Goal: Task Accomplishment & Management: Complete application form

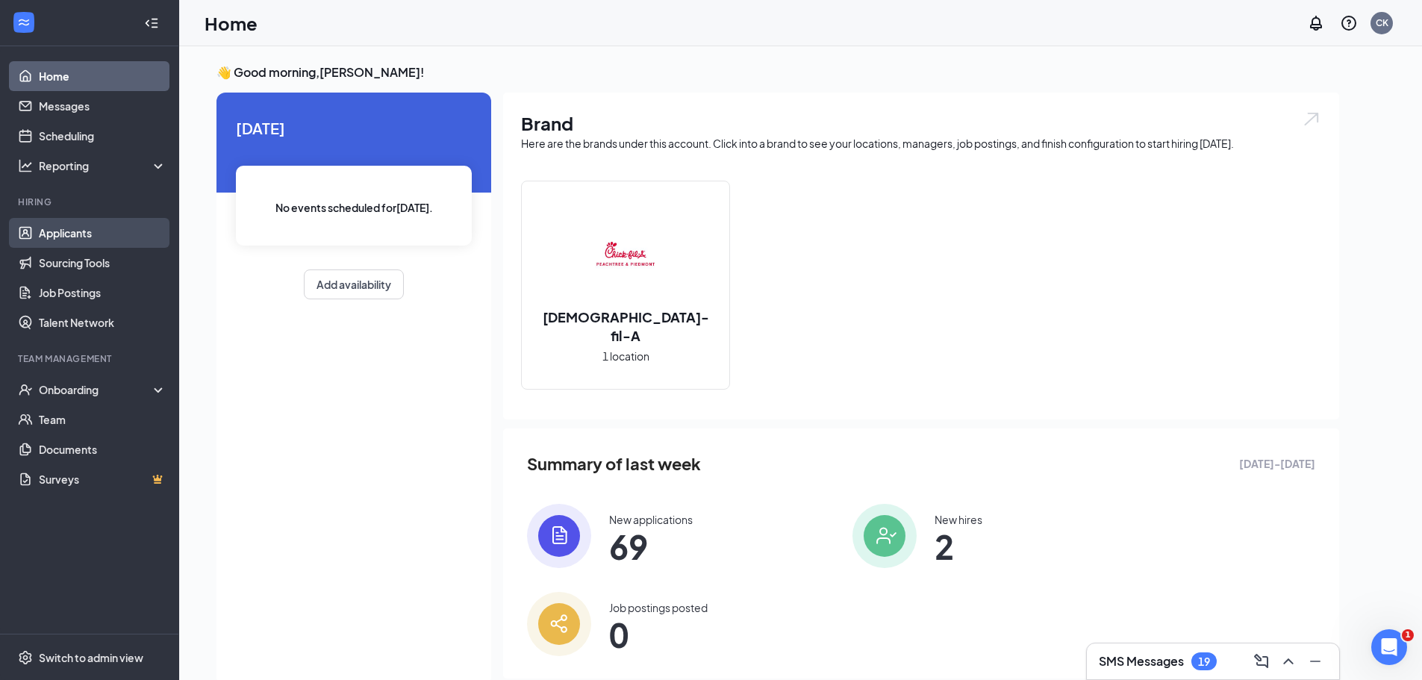
click at [63, 231] on link "Applicants" at bounding box center [103, 233] width 128 height 30
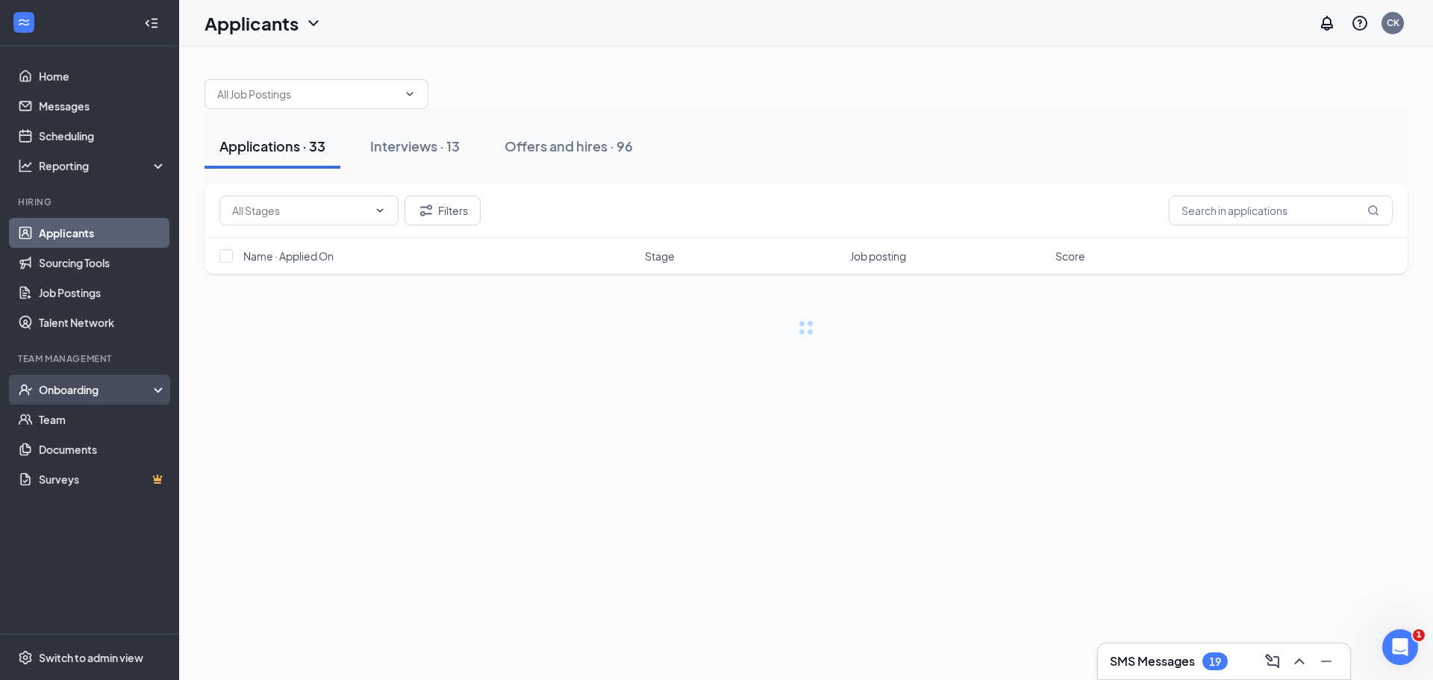
click at [109, 384] on div "Onboarding" at bounding box center [96, 389] width 115 height 15
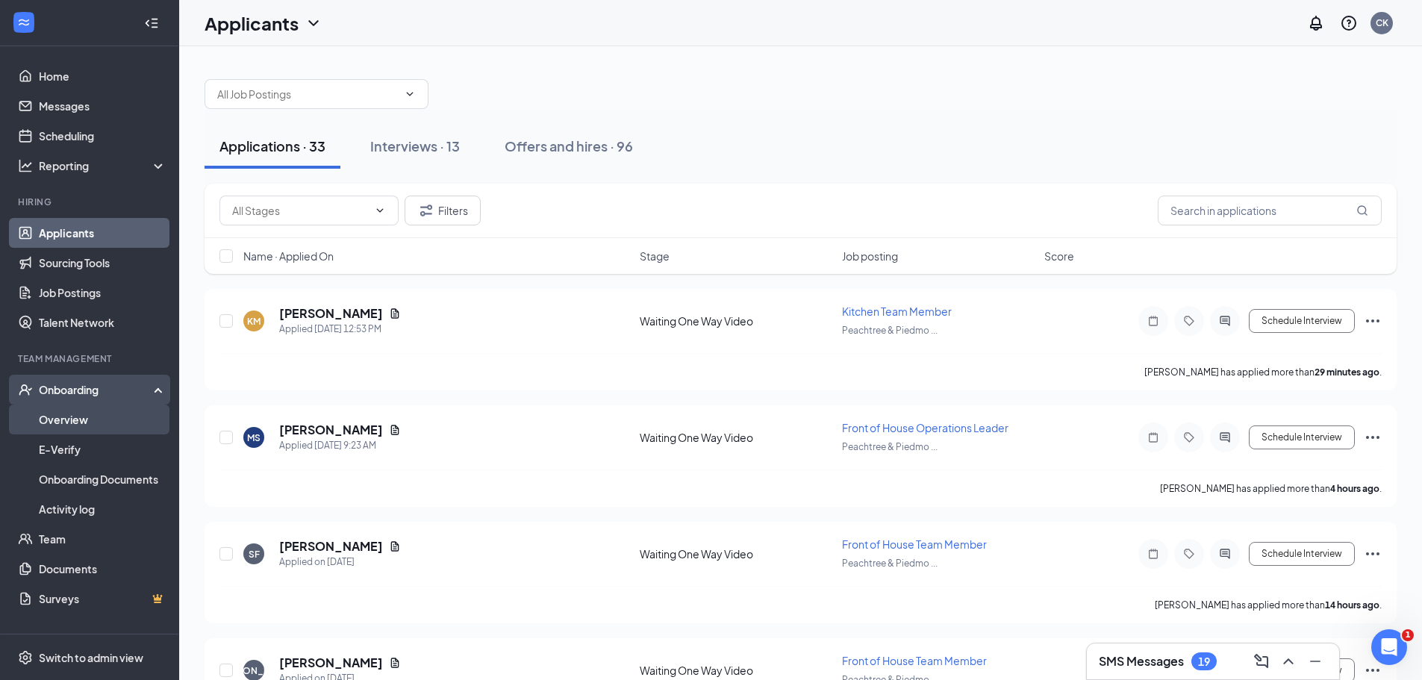
click at [63, 420] on link "Overview" at bounding box center [103, 420] width 128 height 30
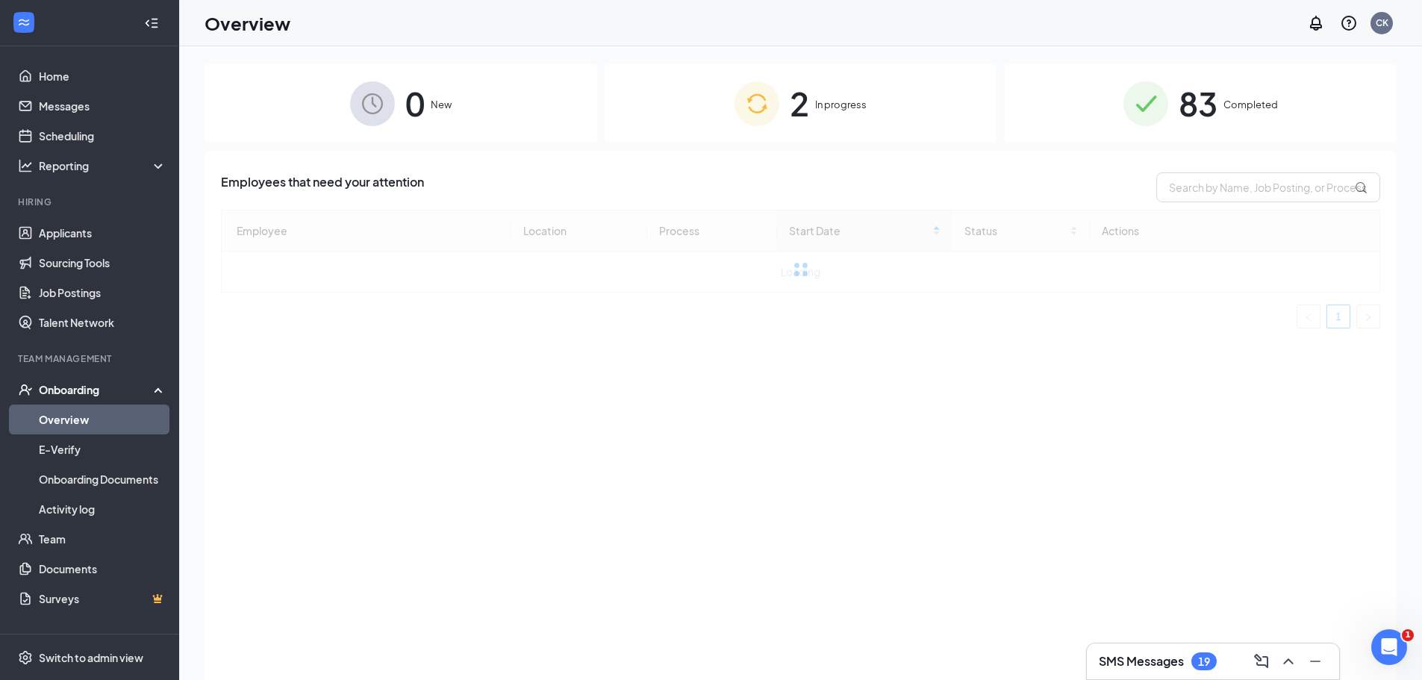
click at [845, 101] on span "In progress" at bounding box center [841, 104] width 52 height 15
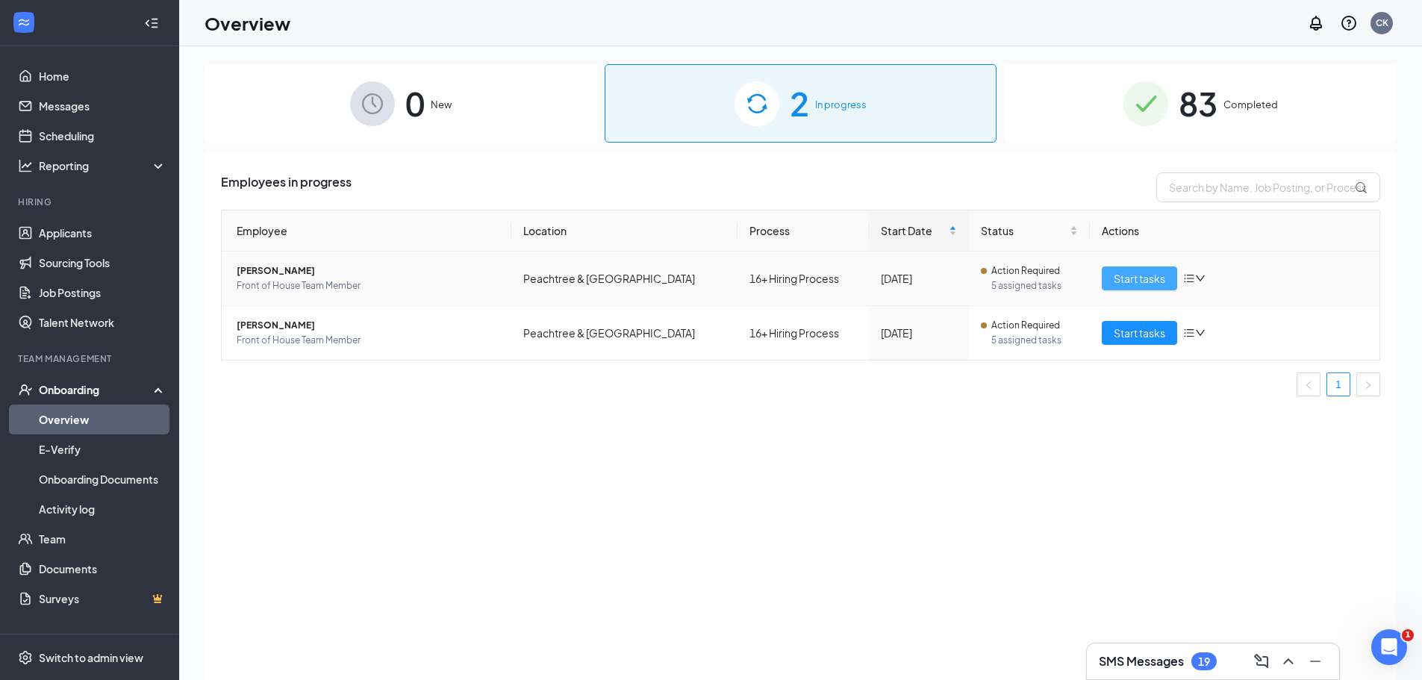
click at [1141, 275] on span "Start tasks" at bounding box center [1140, 278] width 52 height 16
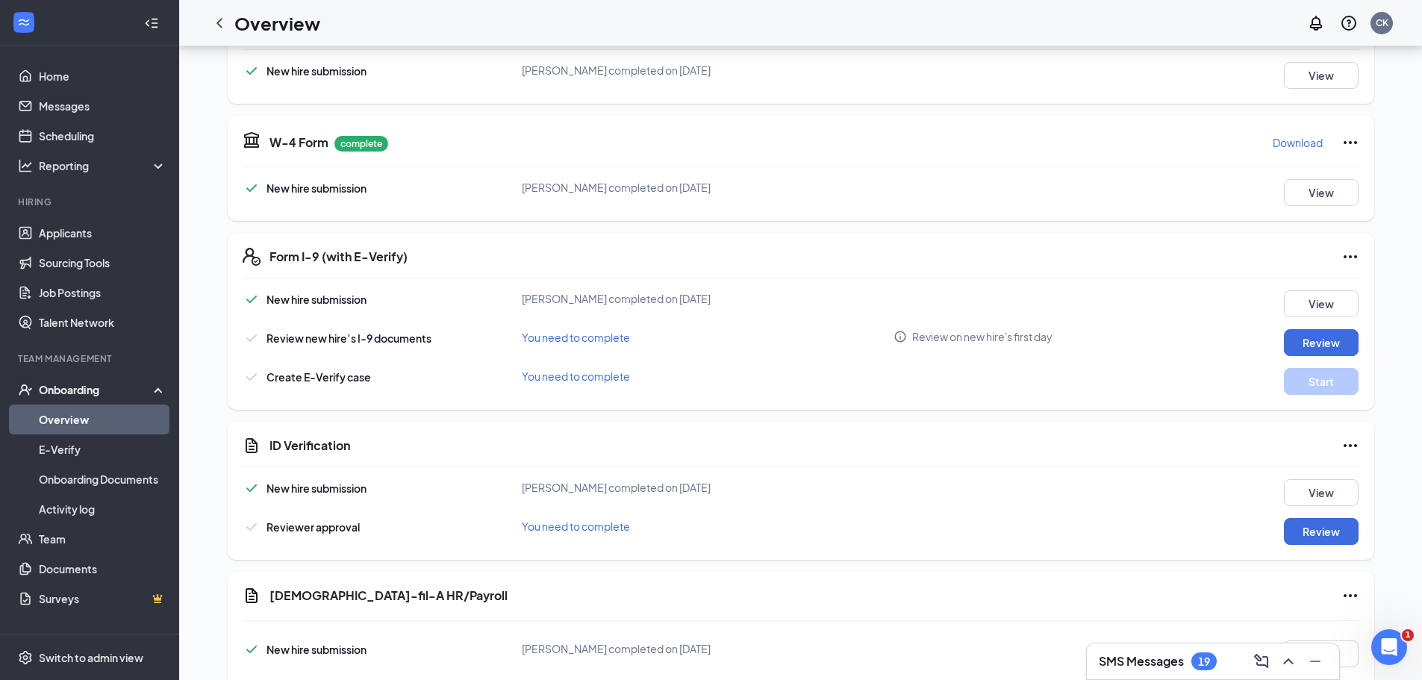
scroll to position [448, 0]
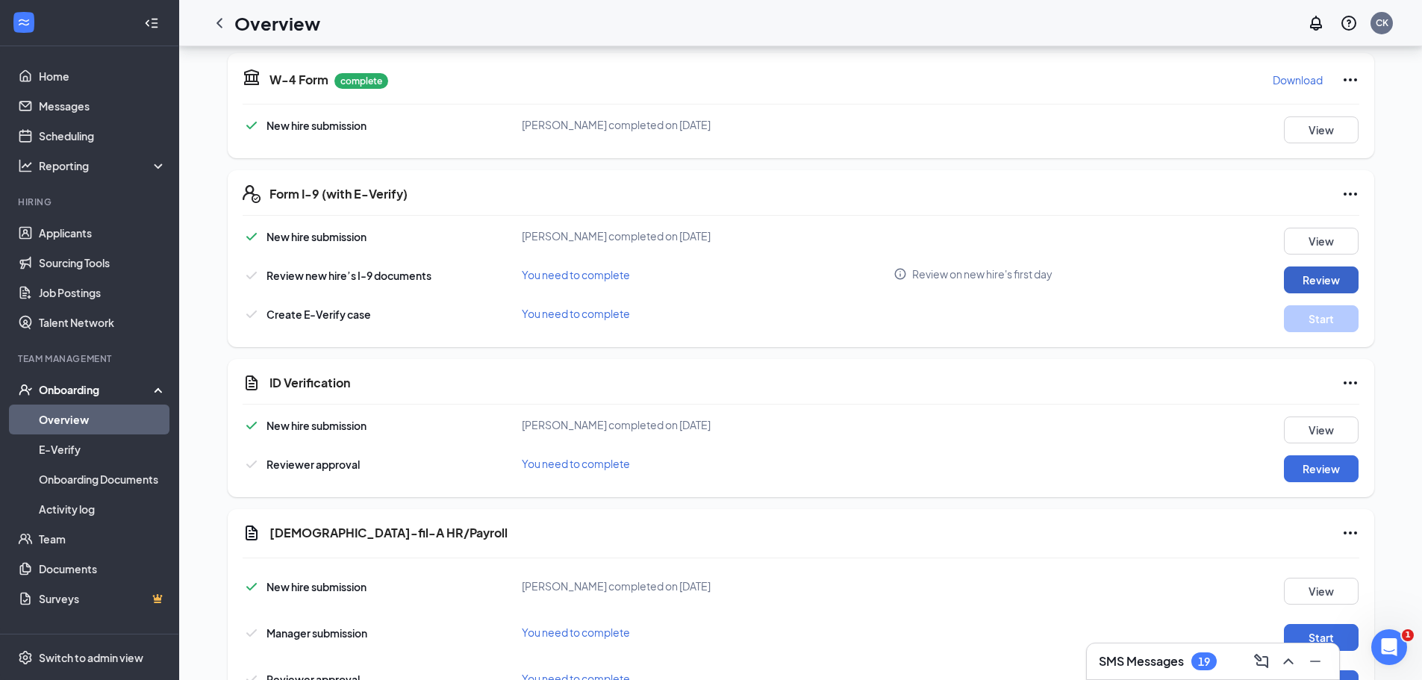
click at [1301, 275] on button "Review" at bounding box center [1321, 279] width 75 height 27
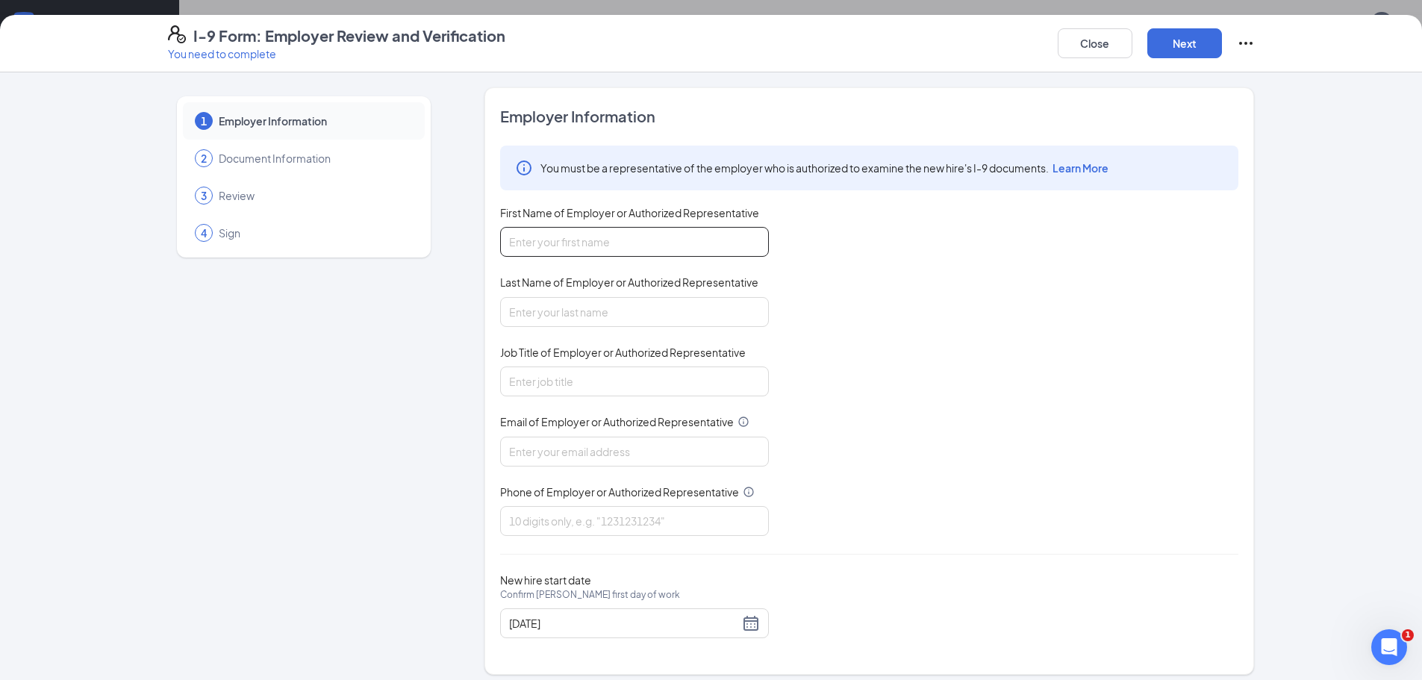
click at [535, 246] on input "First Name of Employer or Authorized Representative" at bounding box center [634, 242] width 269 height 30
type input "Collin"
type input "Kutz"
type input "Owner"
type input "k"
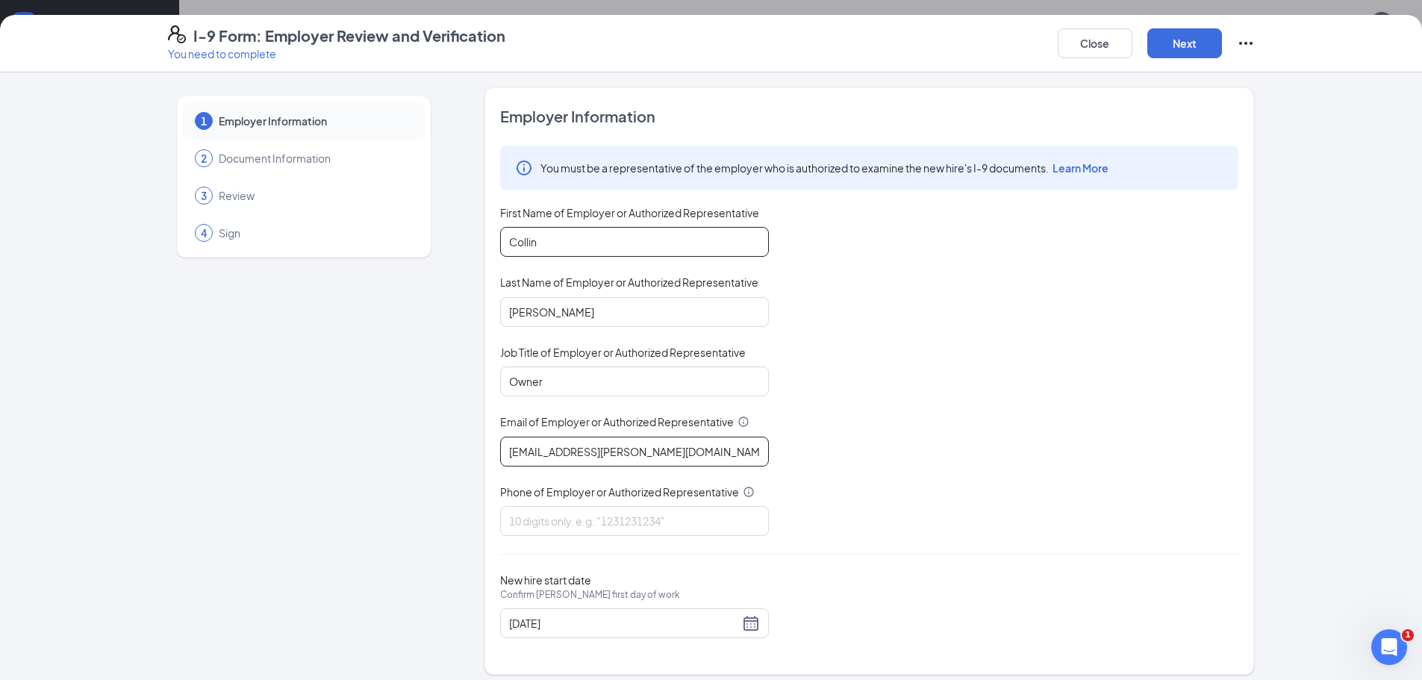
type input "collin.kutz@cfafranchisee.com"
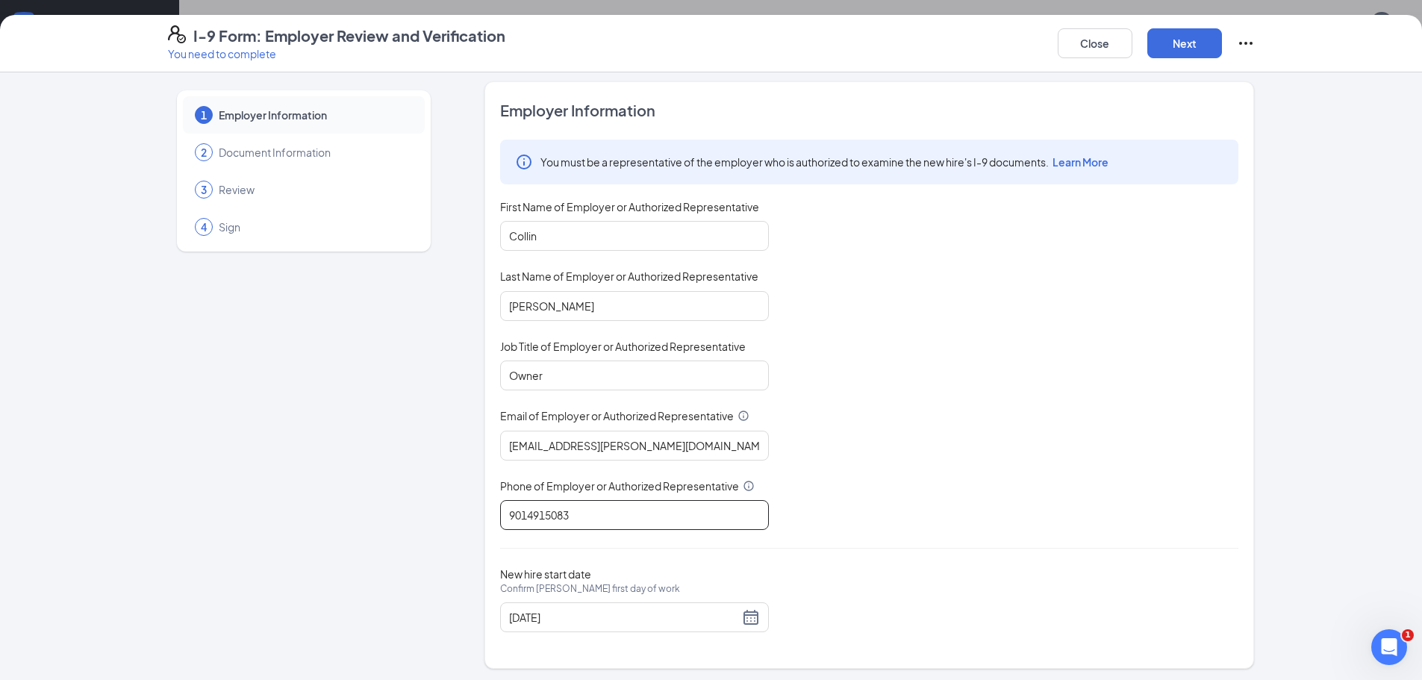
scroll to position [10, 0]
type input "9014915083"
click at [1176, 54] on button "Next" at bounding box center [1184, 43] width 75 height 30
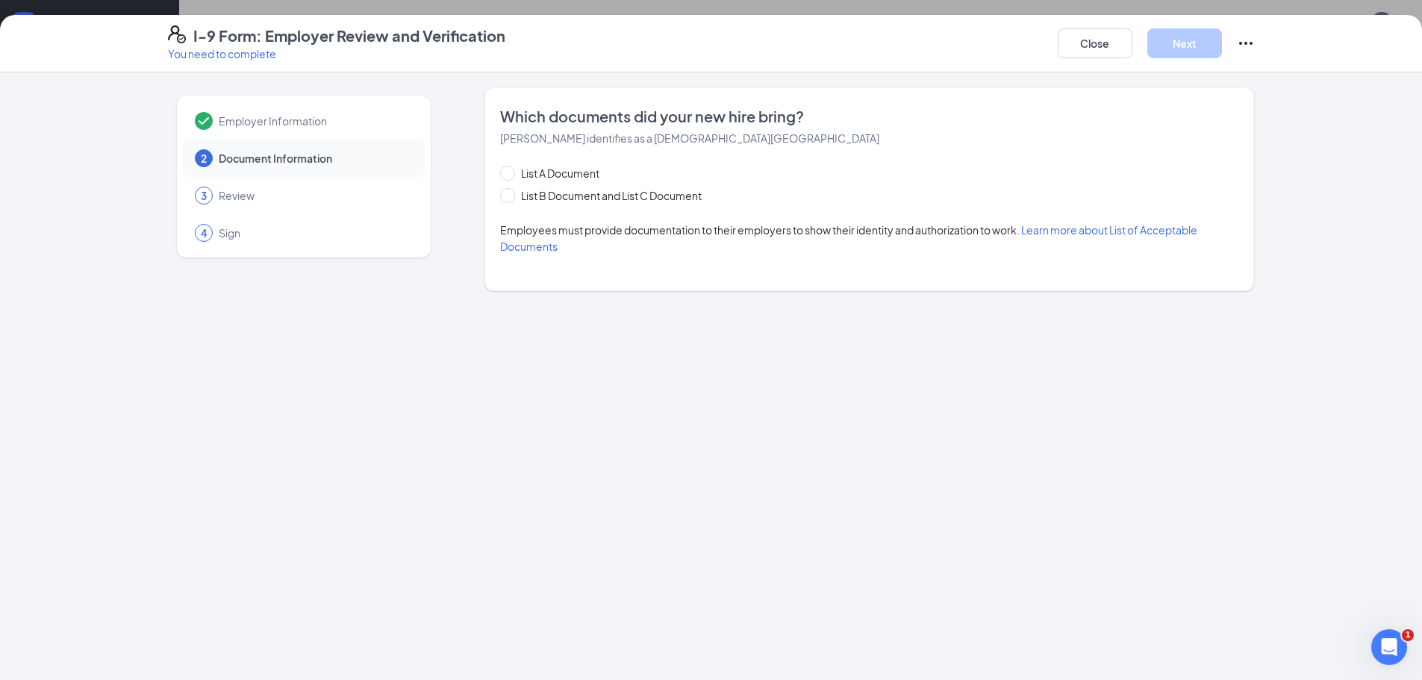
scroll to position [0, 0]
click at [511, 195] on input "List B Document and List C Document" at bounding box center [505, 193] width 10 height 10
radio input "true"
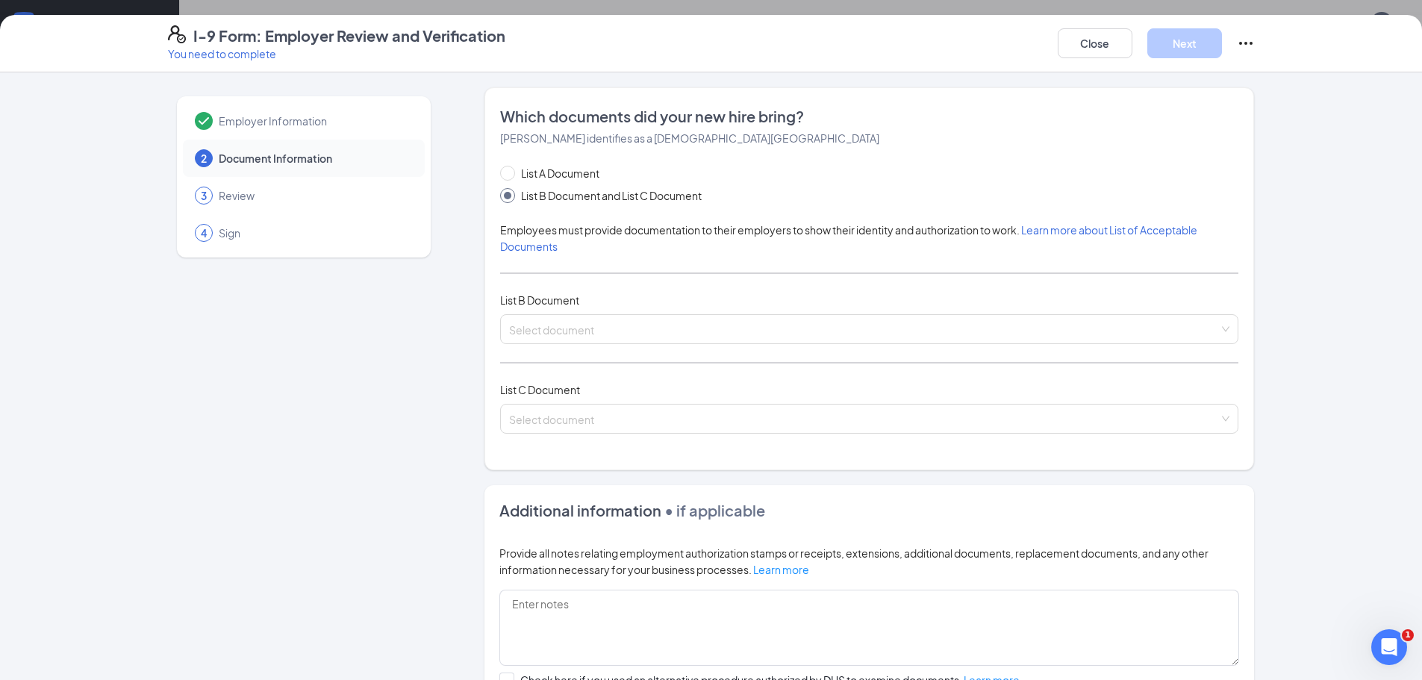
click at [587, 302] on div "List B Document" at bounding box center [869, 300] width 738 height 16
click at [584, 331] on input "search" at bounding box center [864, 326] width 710 height 22
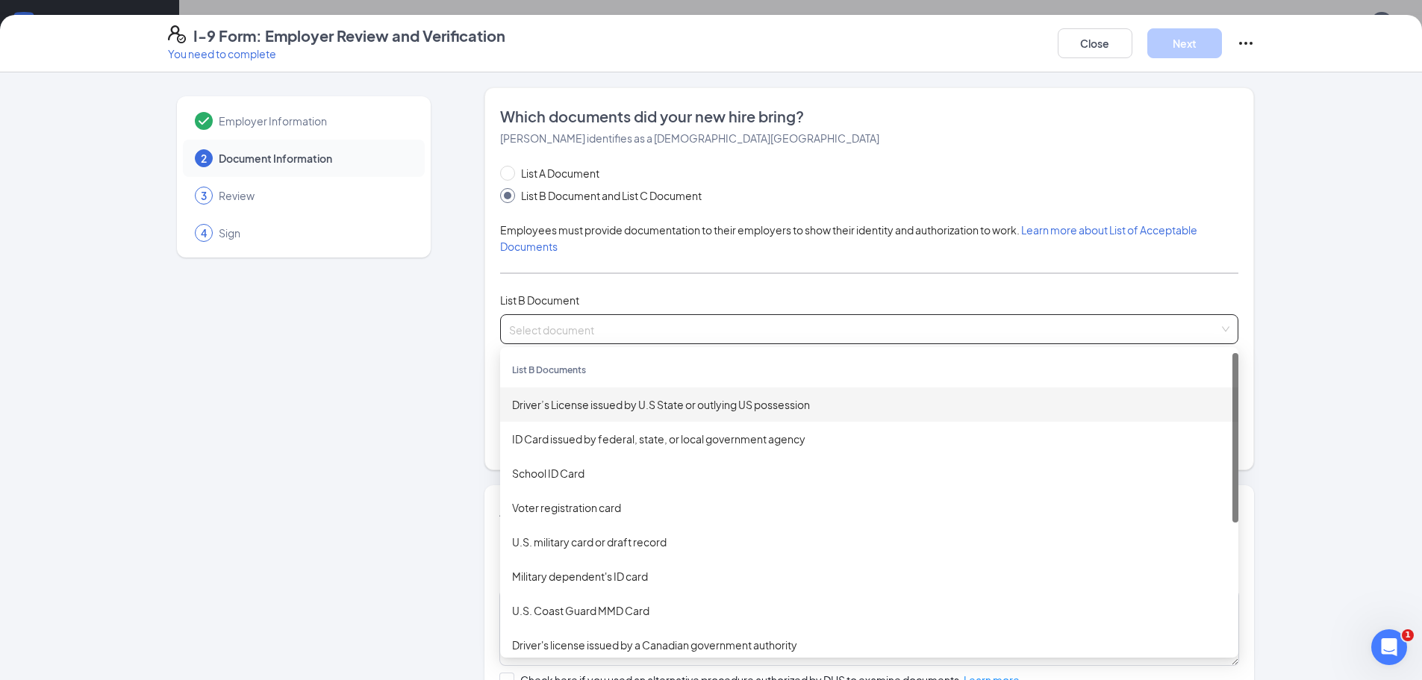
click at [584, 408] on div "Driver’s License issued by U.S State or outlying US possession" at bounding box center [869, 404] width 714 height 16
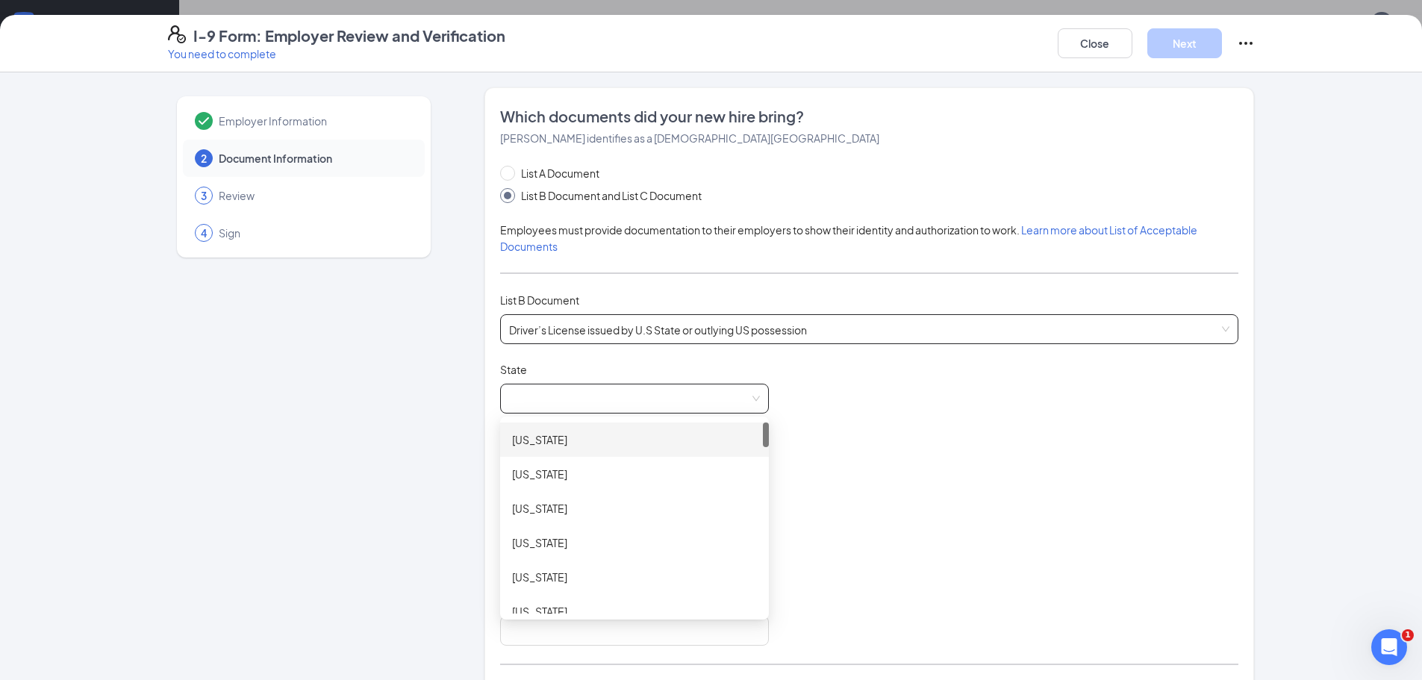
click at [576, 403] on span at bounding box center [634, 398] width 251 height 28
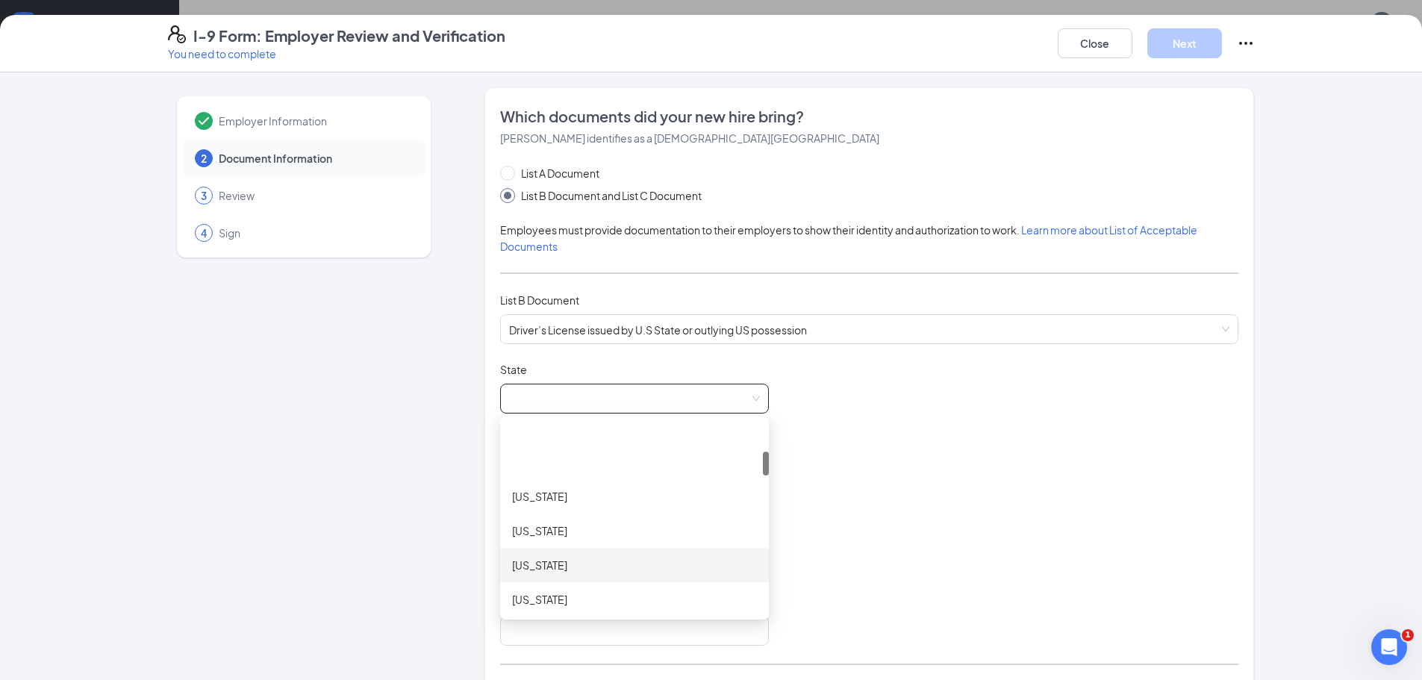
scroll to position [224, 0]
click at [538, 587] on div "Georgia" at bounding box center [634, 593] width 245 height 16
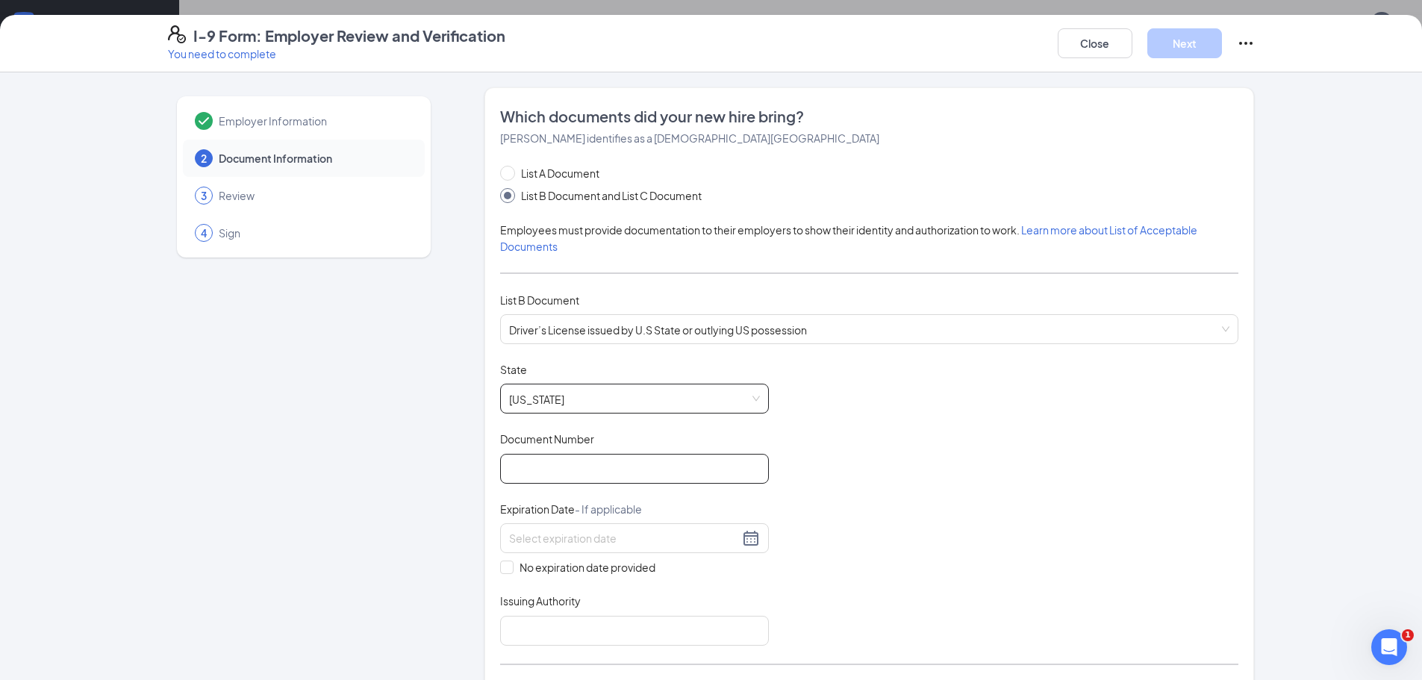
click at [552, 478] on input "Document Number" at bounding box center [634, 469] width 269 height 30
type input "062134731"
click at [721, 536] on input at bounding box center [624, 538] width 230 height 16
type input "07/27/2031"
click at [913, 569] on div "Document Title Driver’s License issued by U.S State or outlying US possession S…" at bounding box center [869, 504] width 738 height 284
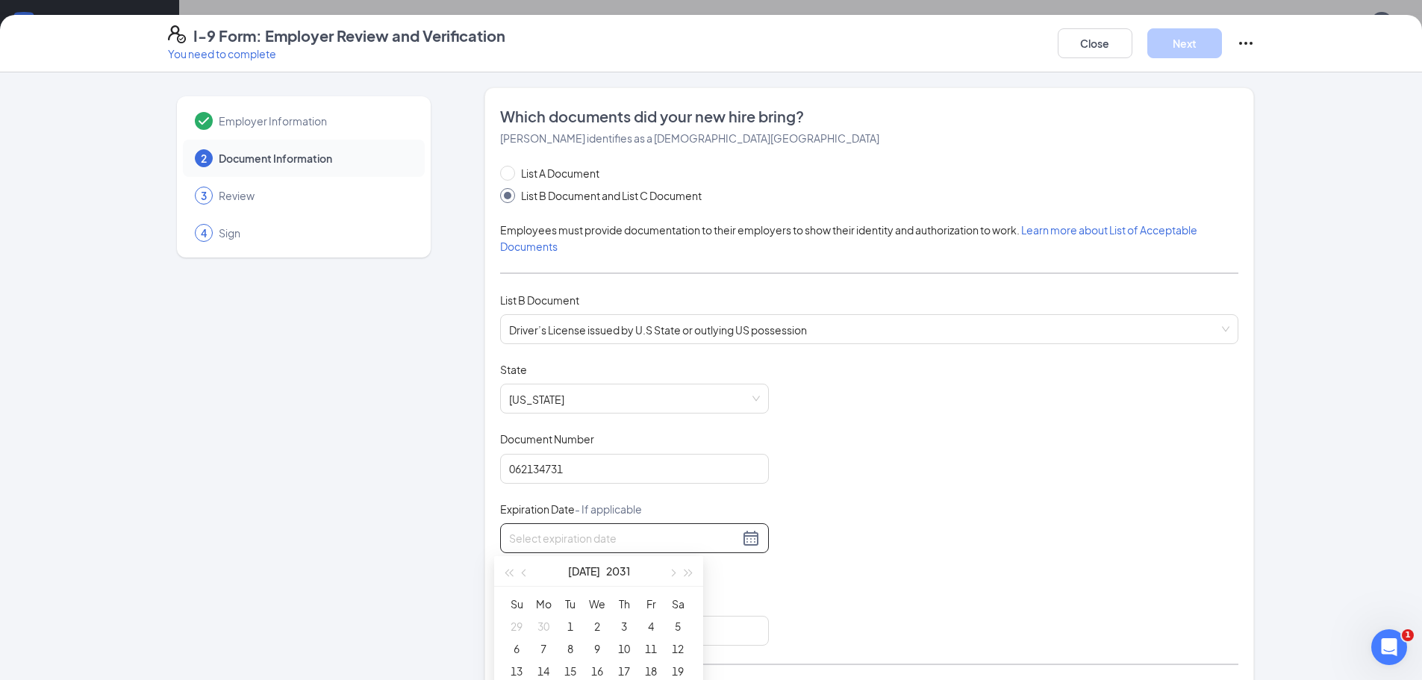
click at [611, 533] on input at bounding box center [624, 538] width 230 height 16
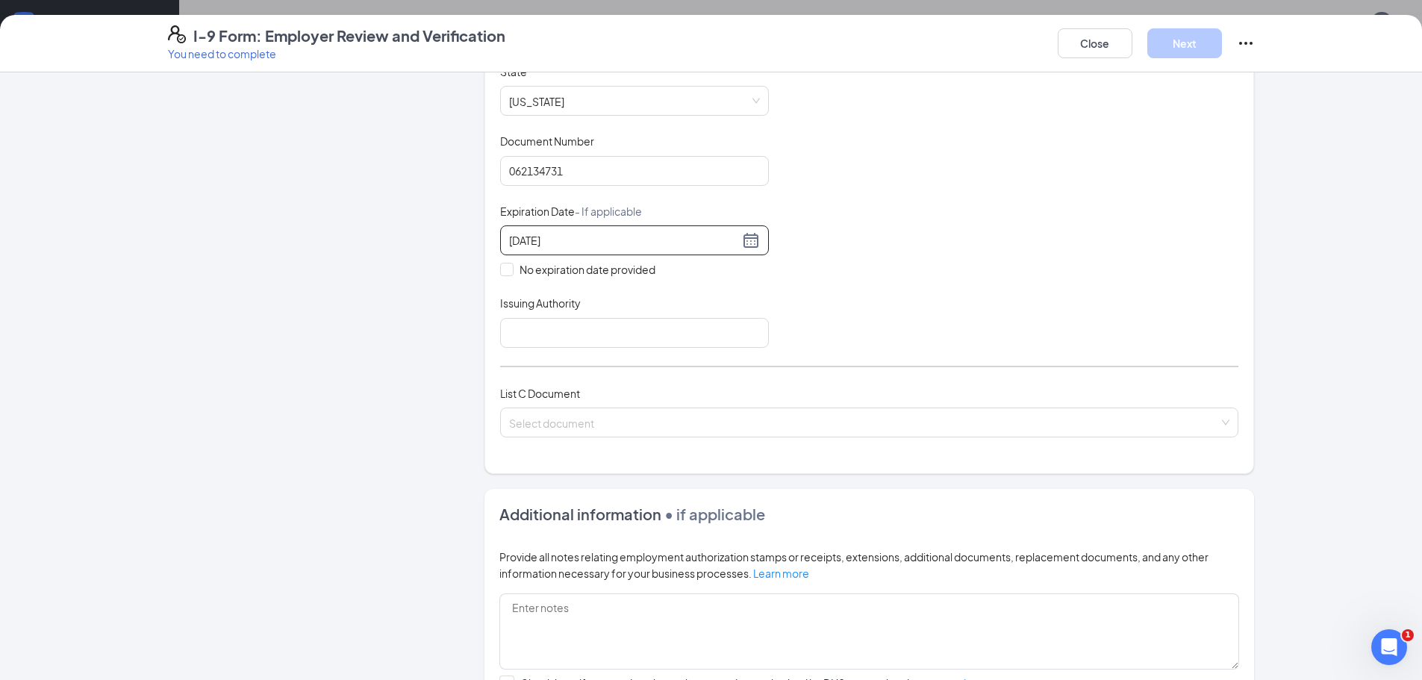
scroll to position [299, 0]
type input "07/27/2031"
click at [570, 333] on input "Issuing Authority" at bounding box center [634, 332] width 269 height 30
type input "S"
type input "State of Georgia"
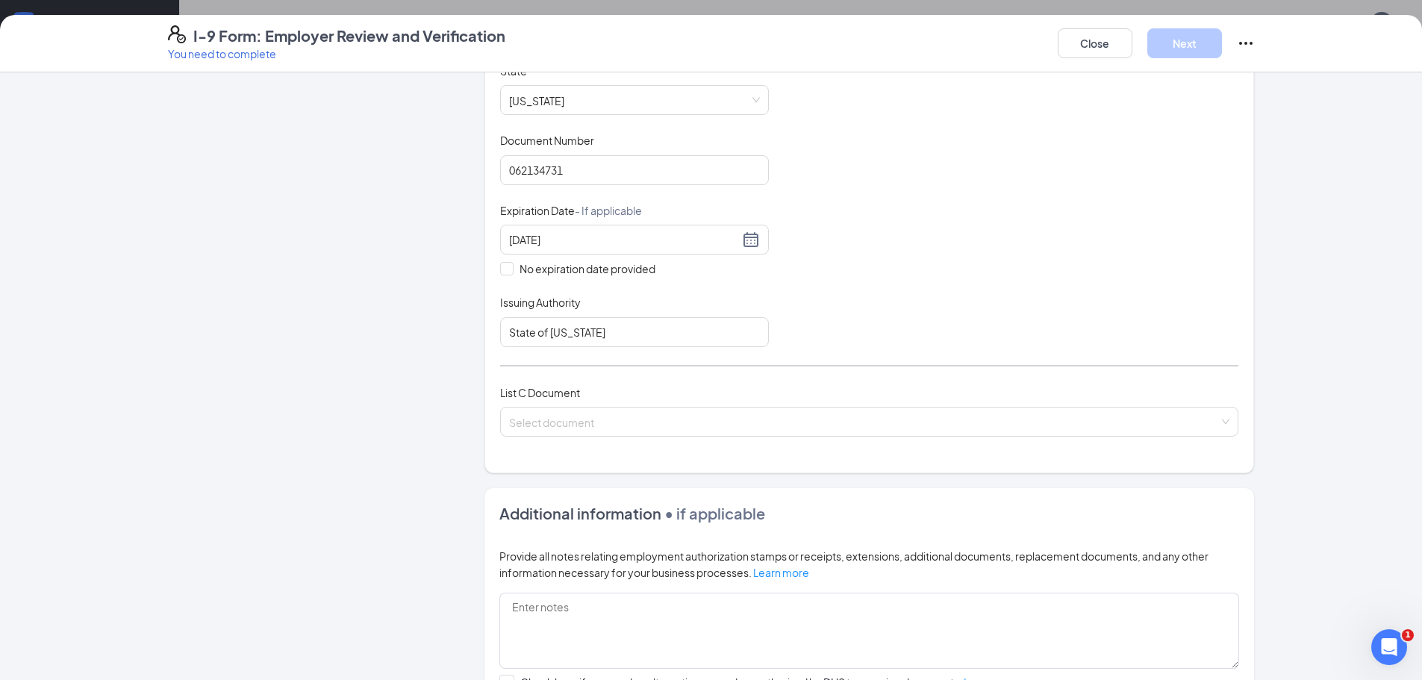
click at [566, 437] on div "List C Document Select document" at bounding box center [869, 419] width 738 height 70
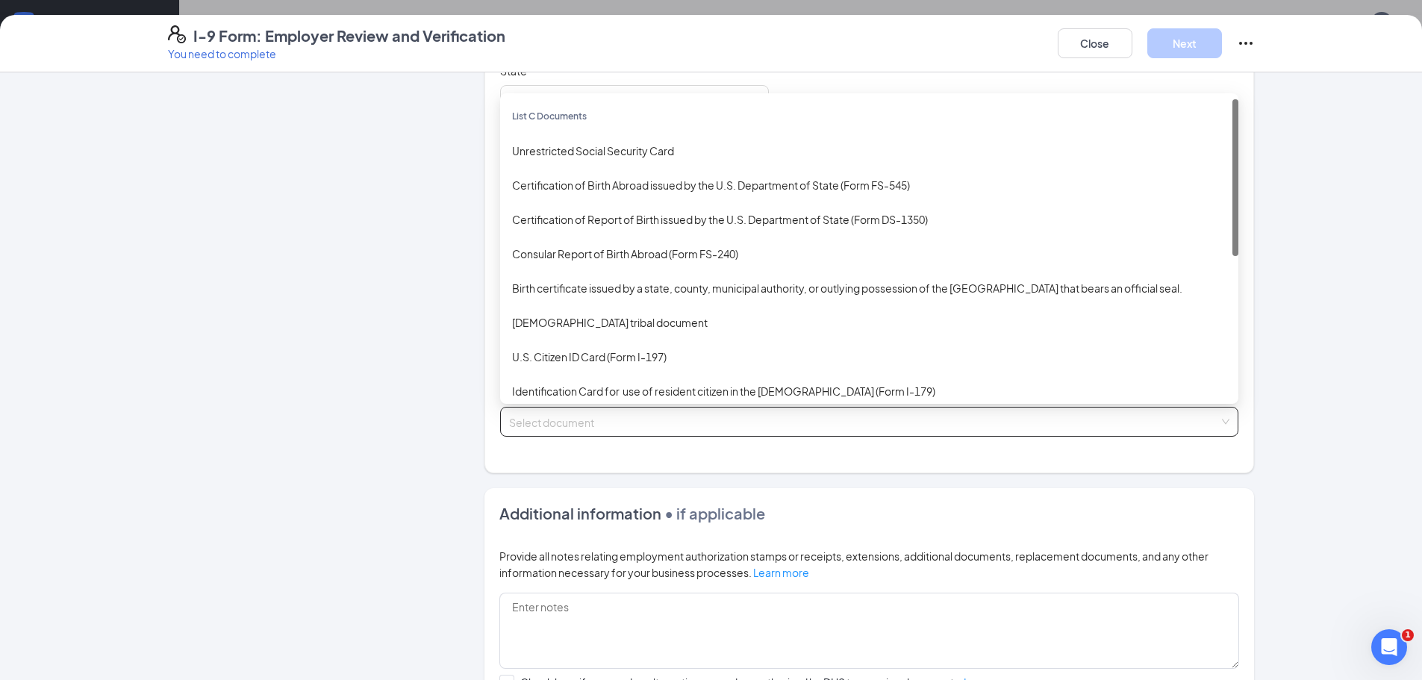
click at [558, 420] on input "search" at bounding box center [864, 419] width 710 height 22
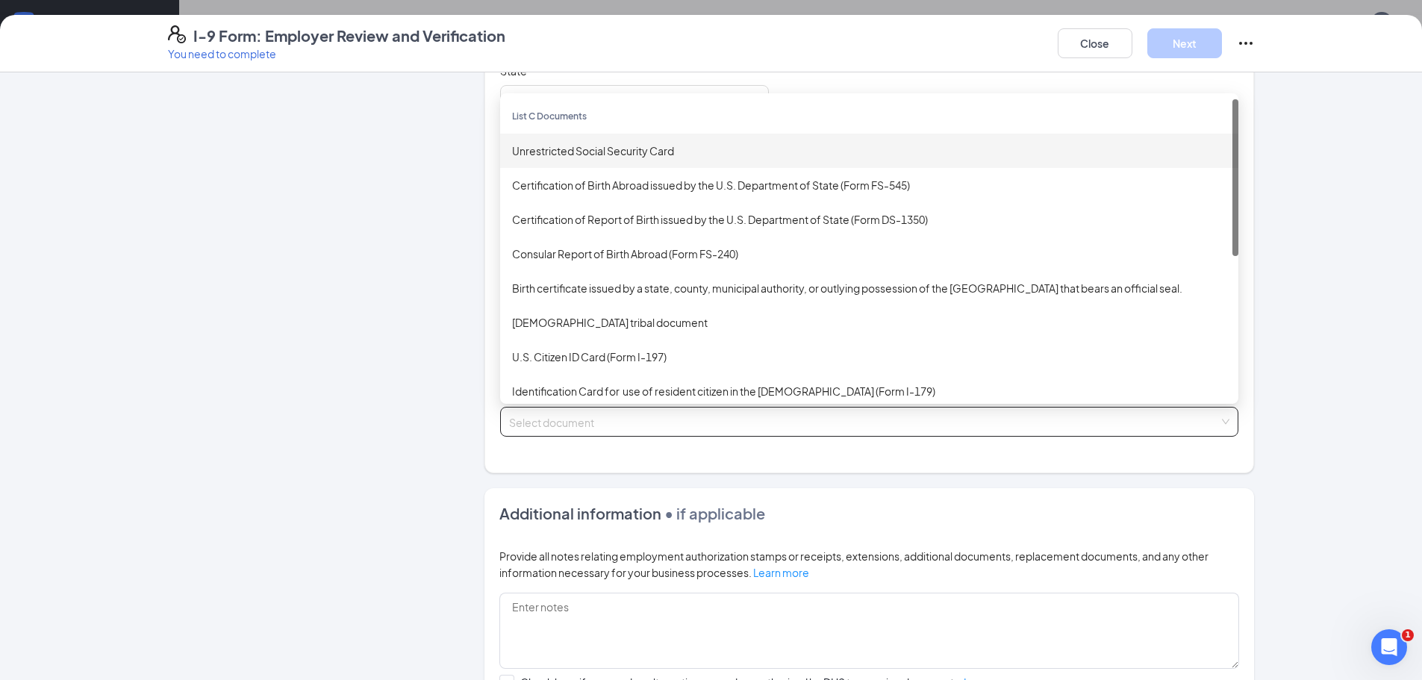
click at [544, 155] on div "Unrestricted Social Security Card" at bounding box center [869, 151] width 714 height 16
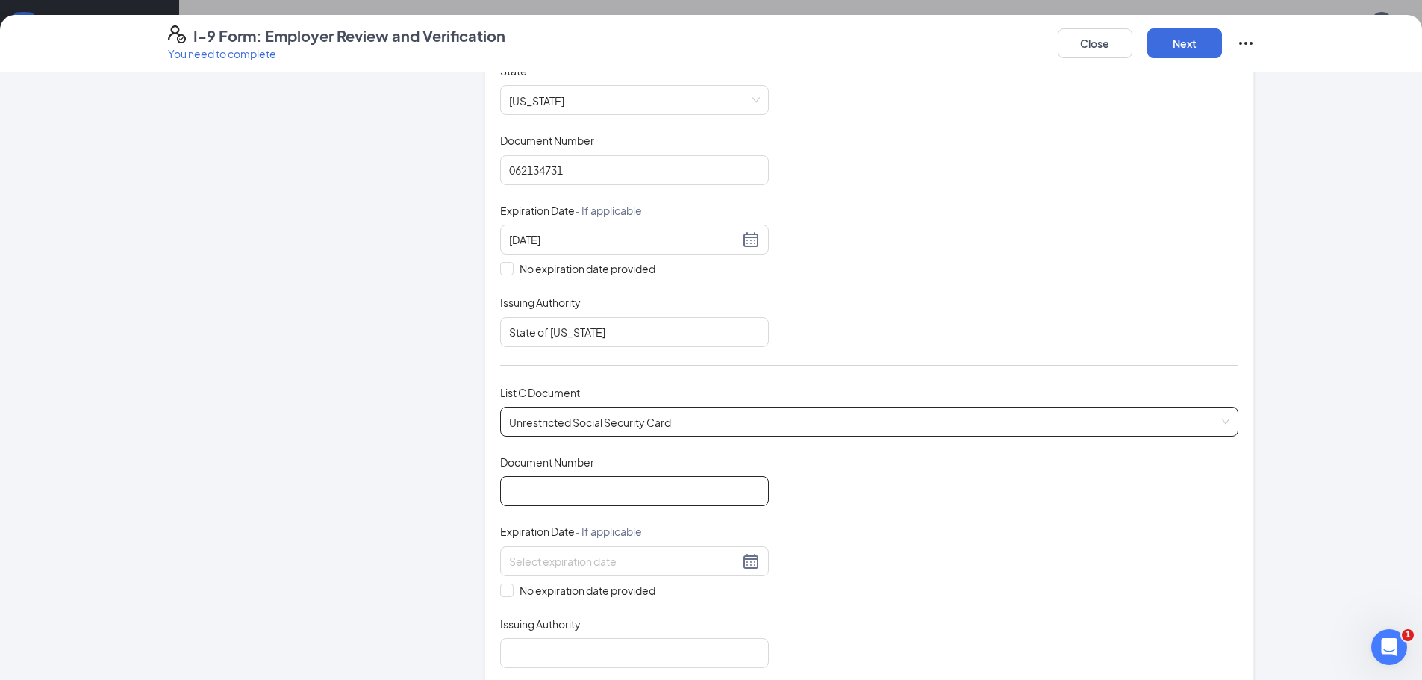
click at [558, 488] on input "Document Number" at bounding box center [634, 491] width 269 height 30
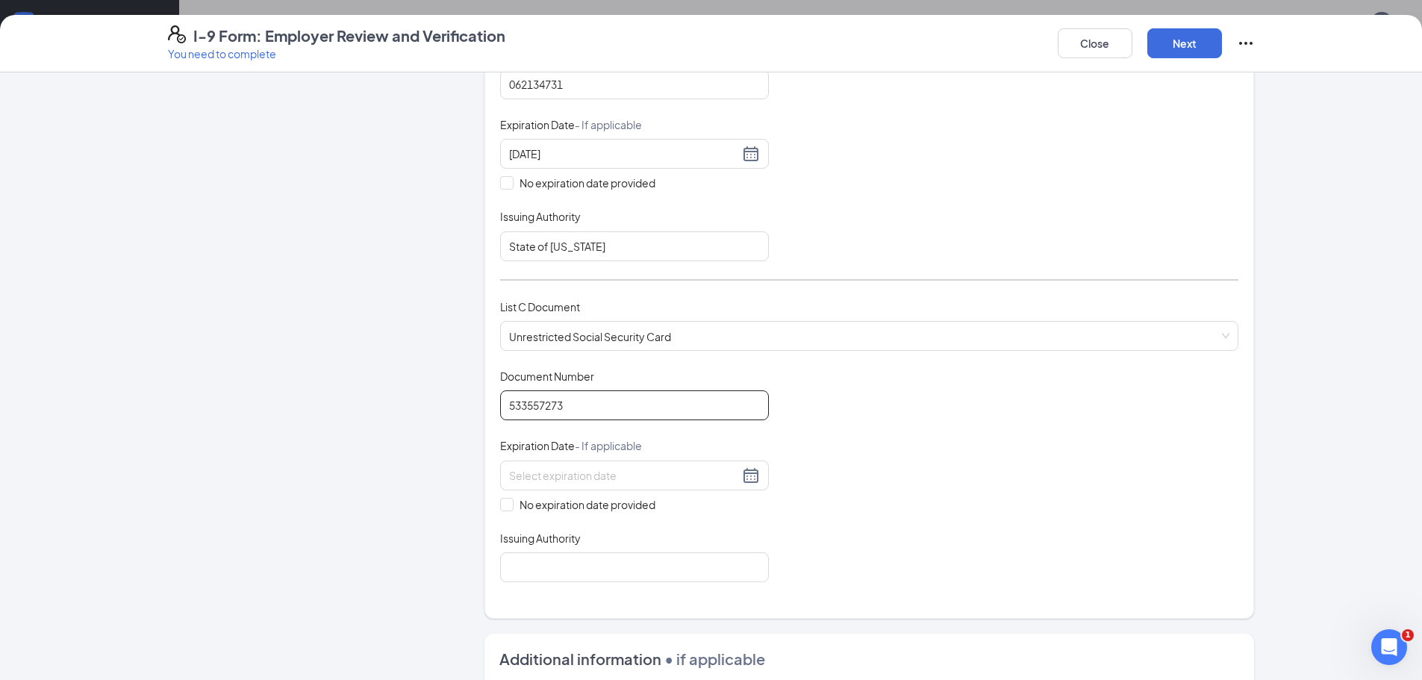
scroll to position [597, 0]
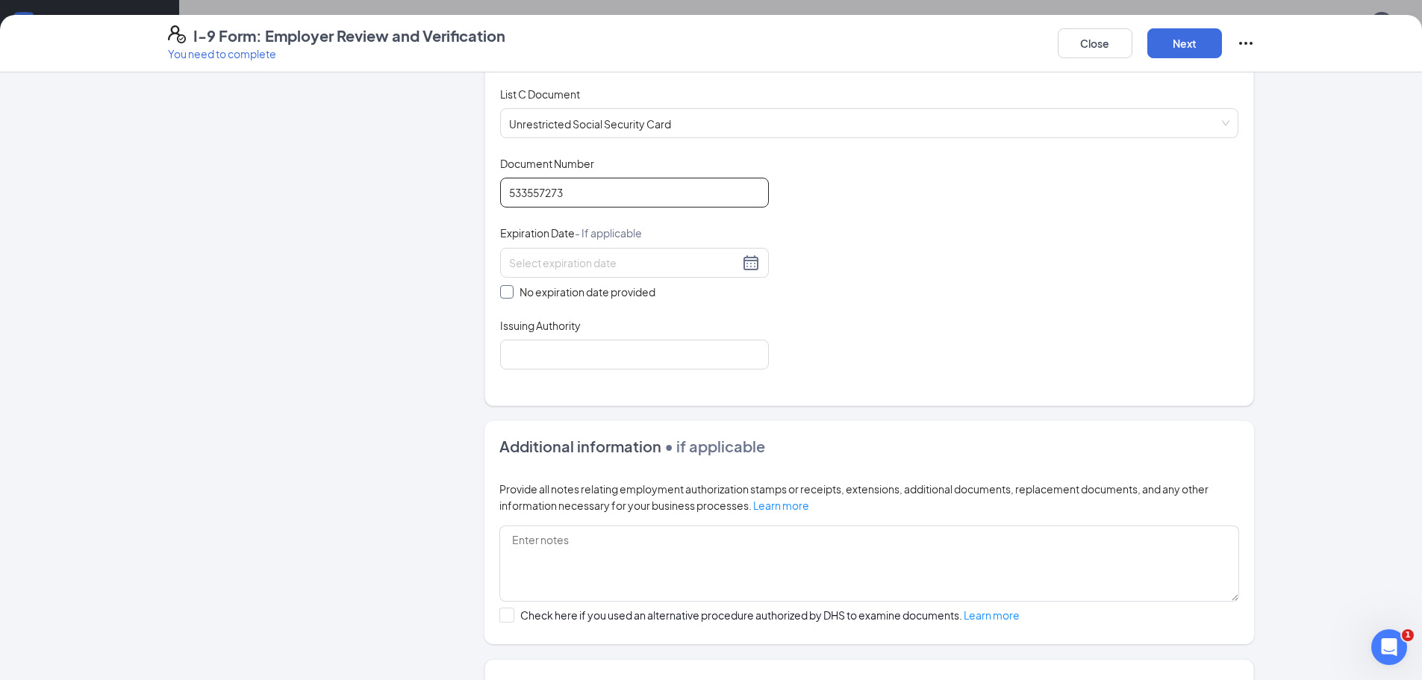
type input "533557273"
click at [508, 287] on label "No expiration date provided" at bounding box center [634, 292] width 269 height 16
click at [502, 289] on input "No expiration date provided" at bounding box center [505, 290] width 10 height 10
checkbox input "true"
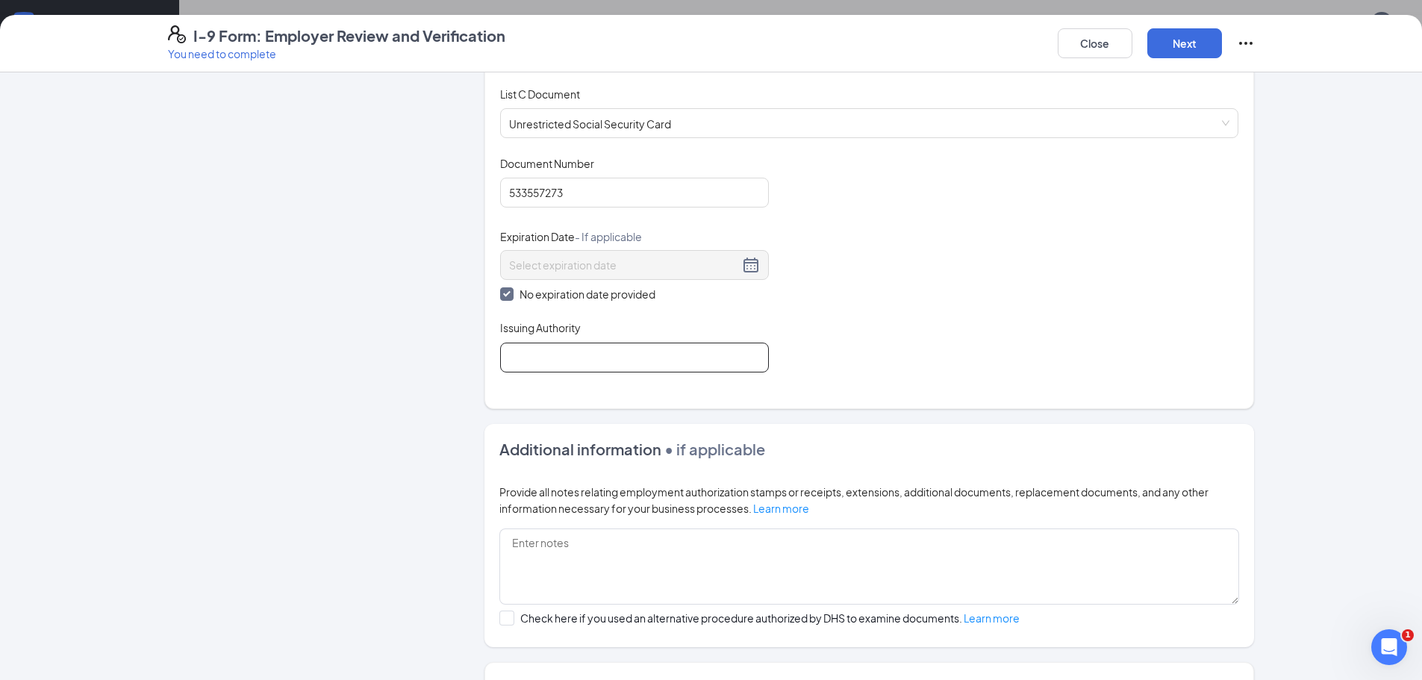
click at [526, 352] on input "Issuing Authority" at bounding box center [634, 358] width 269 height 30
click at [517, 367] on input "Issuing Authority" at bounding box center [634, 358] width 269 height 30
type input "Social Security Administration"
click at [428, 490] on div "Employer Information 2 Document Information 3 Review 4 Sign" at bounding box center [304, 139] width 272 height 1299
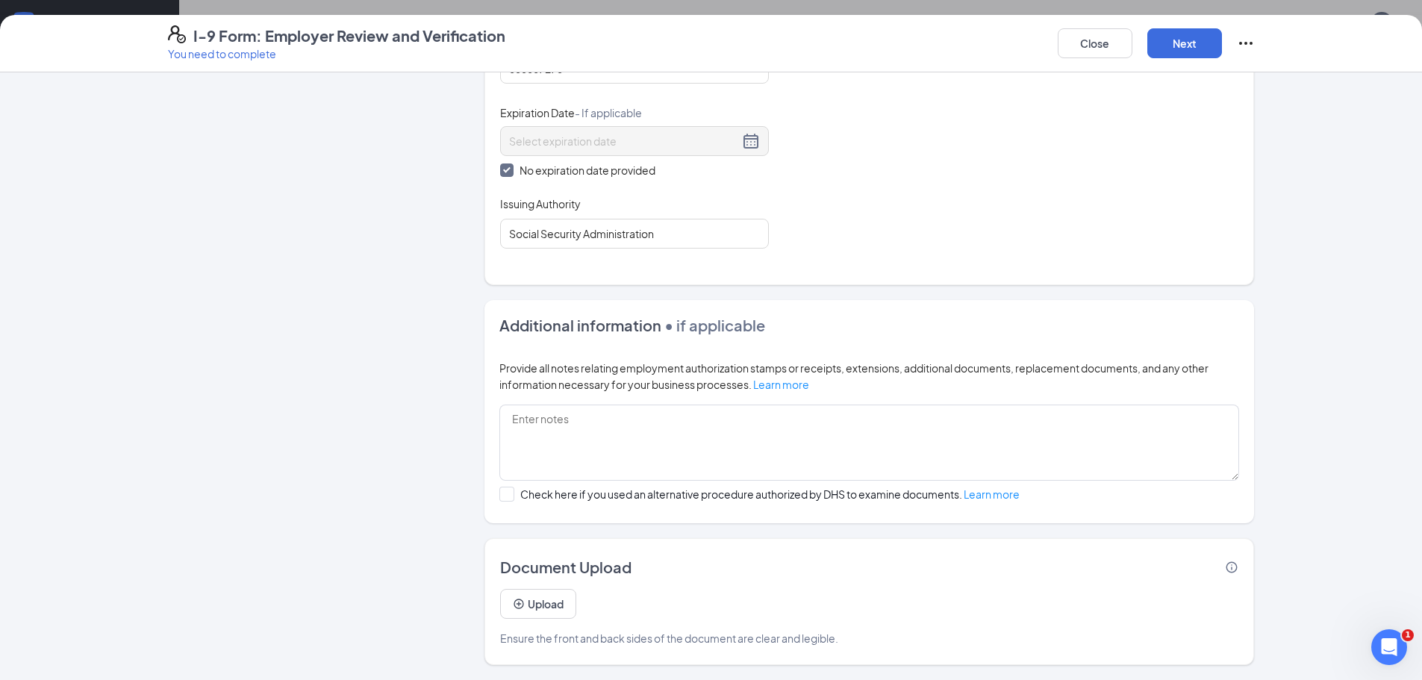
scroll to position [896, 0]
click at [1183, 47] on button "Next" at bounding box center [1184, 43] width 75 height 30
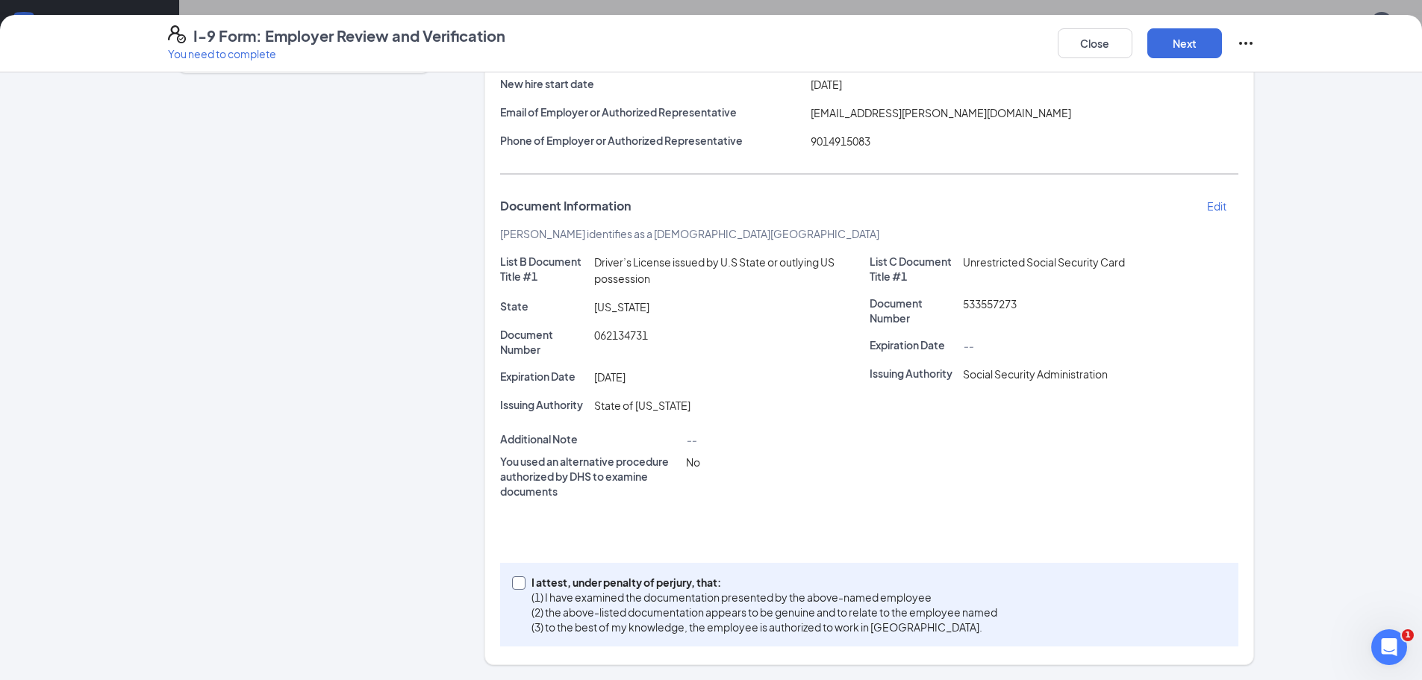
click at [512, 587] on span at bounding box center [518, 582] width 13 height 13
click at [512, 587] on input "I attest, under penalty of perjury, that: (1) I have examined the documentation…" at bounding box center [517, 581] width 10 height 10
checkbox input "true"
click at [1167, 53] on button "Next" at bounding box center [1184, 43] width 75 height 30
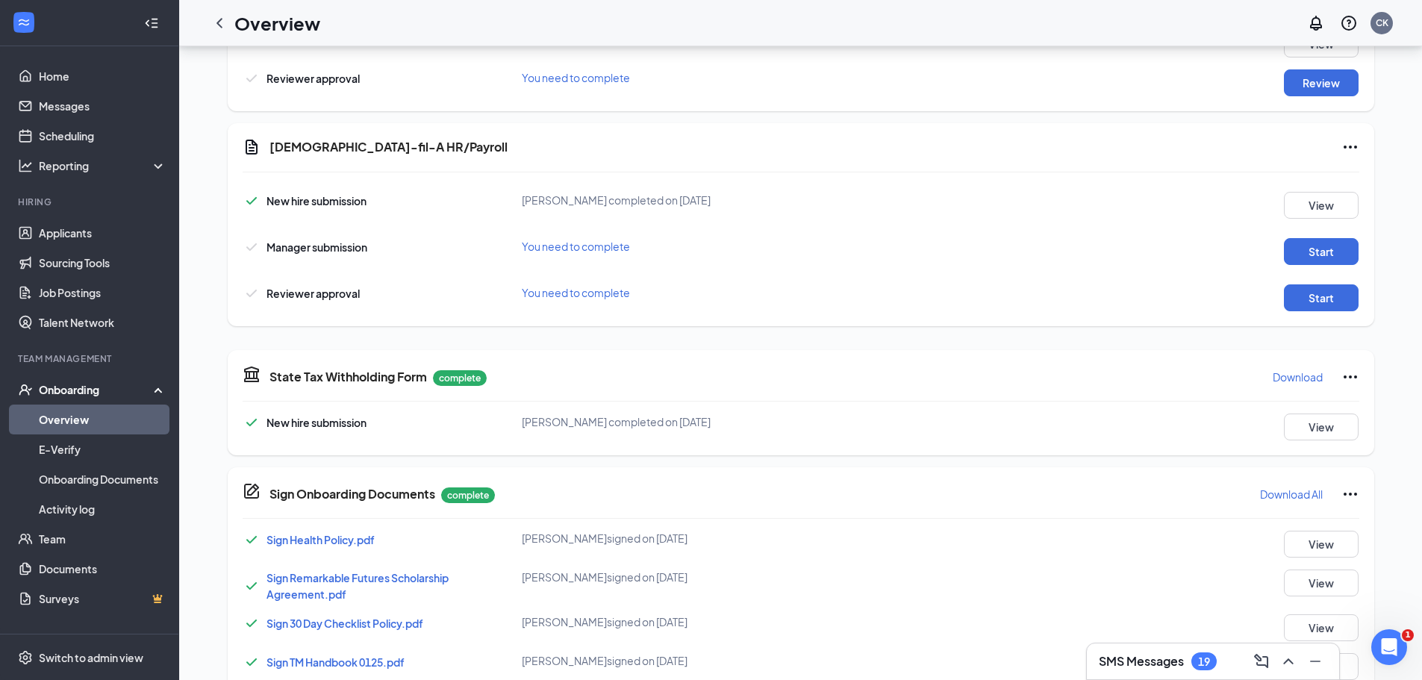
scroll to position [836, 0]
click at [1327, 242] on button "Start" at bounding box center [1321, 249] width 75 height 27
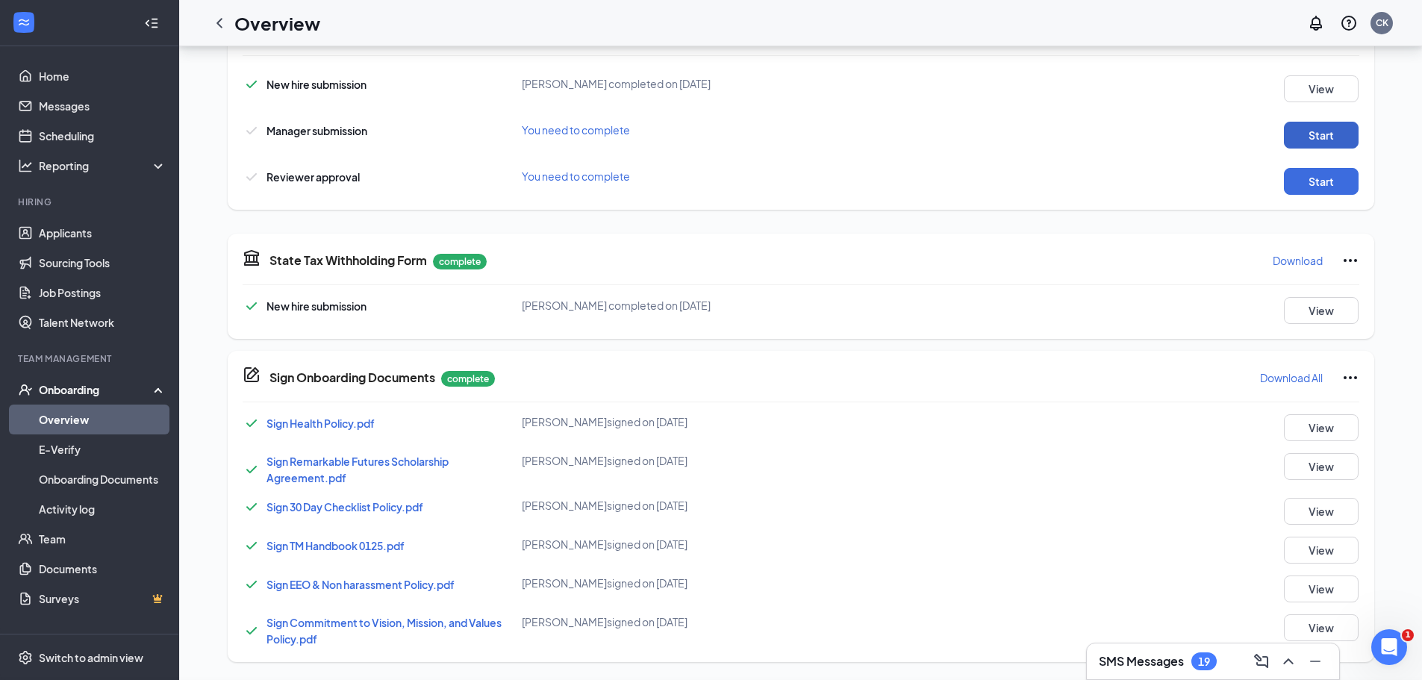
scroll to position [956, 0]
click at [1289, 179] on button "Start" at bounding box center [1321, 181] width 75 height 27
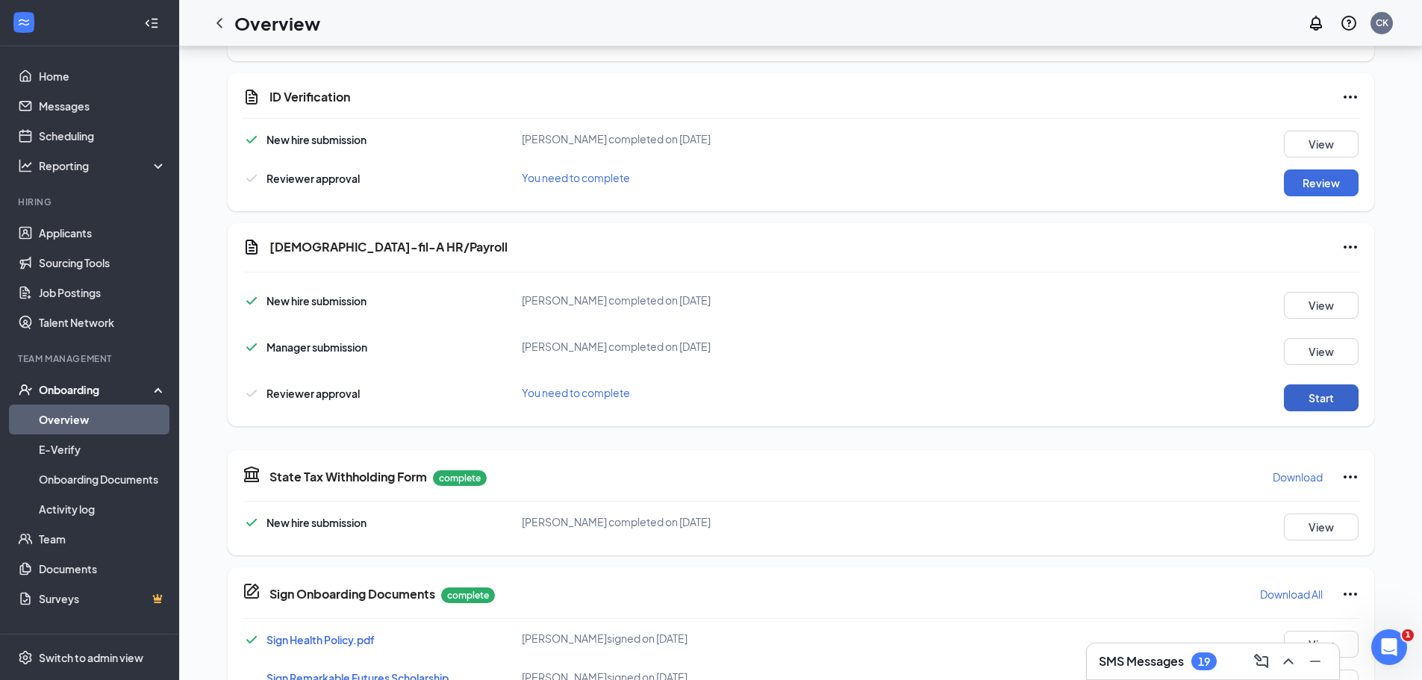
scroll to position [723, 0]
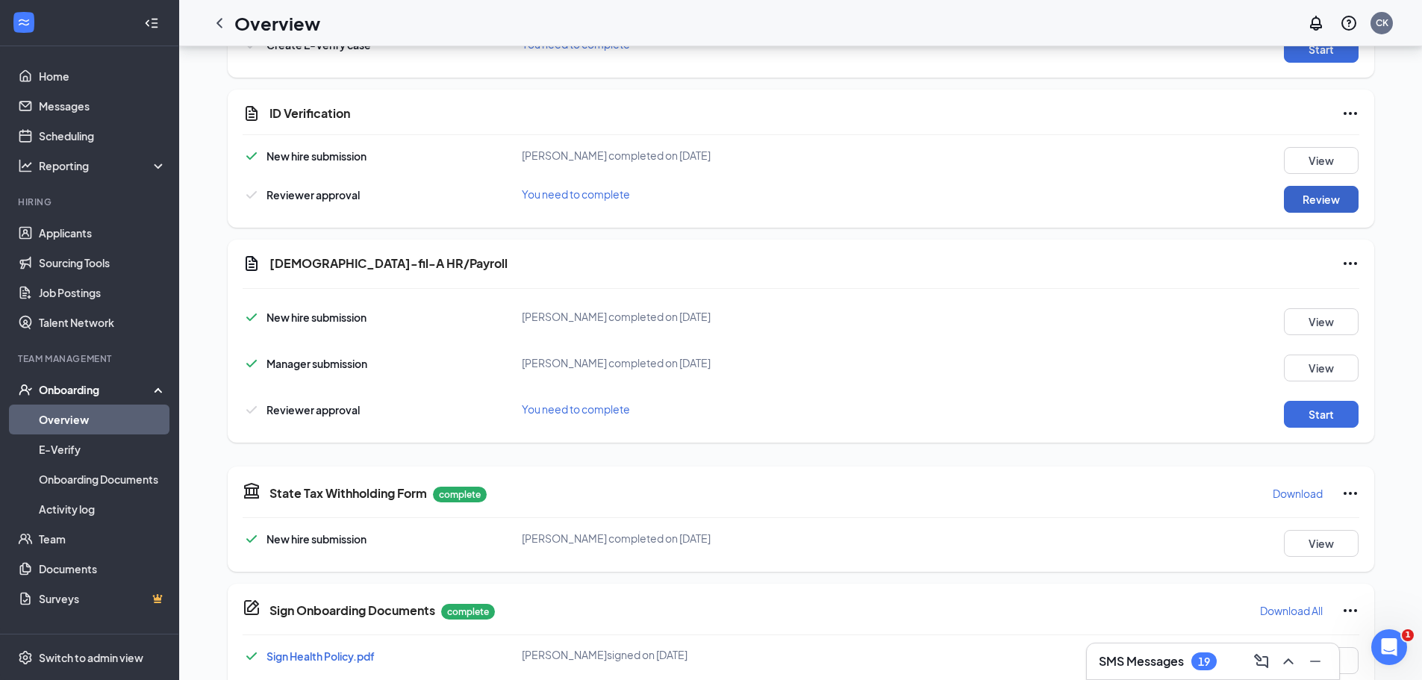
click at [1320, 203] on button "Review" at bounding box center [1321, 199] width 75 height 27
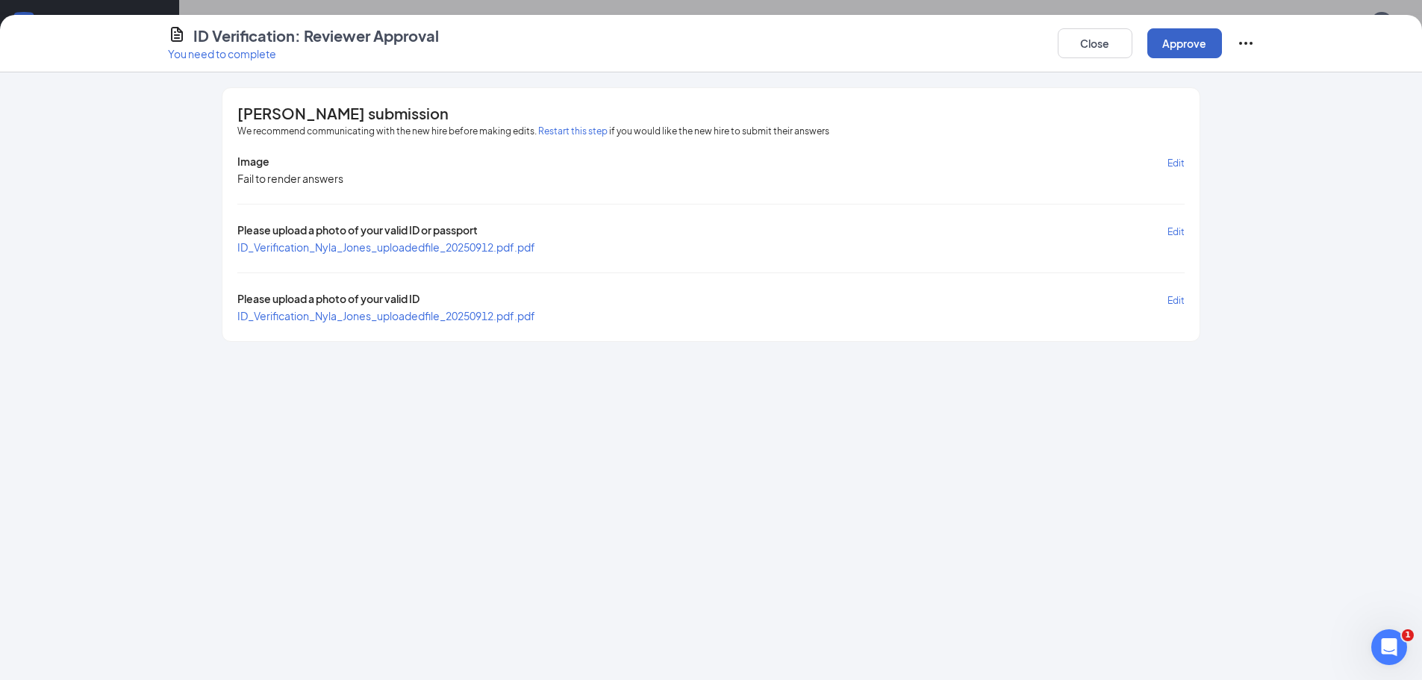
click at [1191, 47] on button "Approve" at bounding box center [1184, 43] width 75 height 30
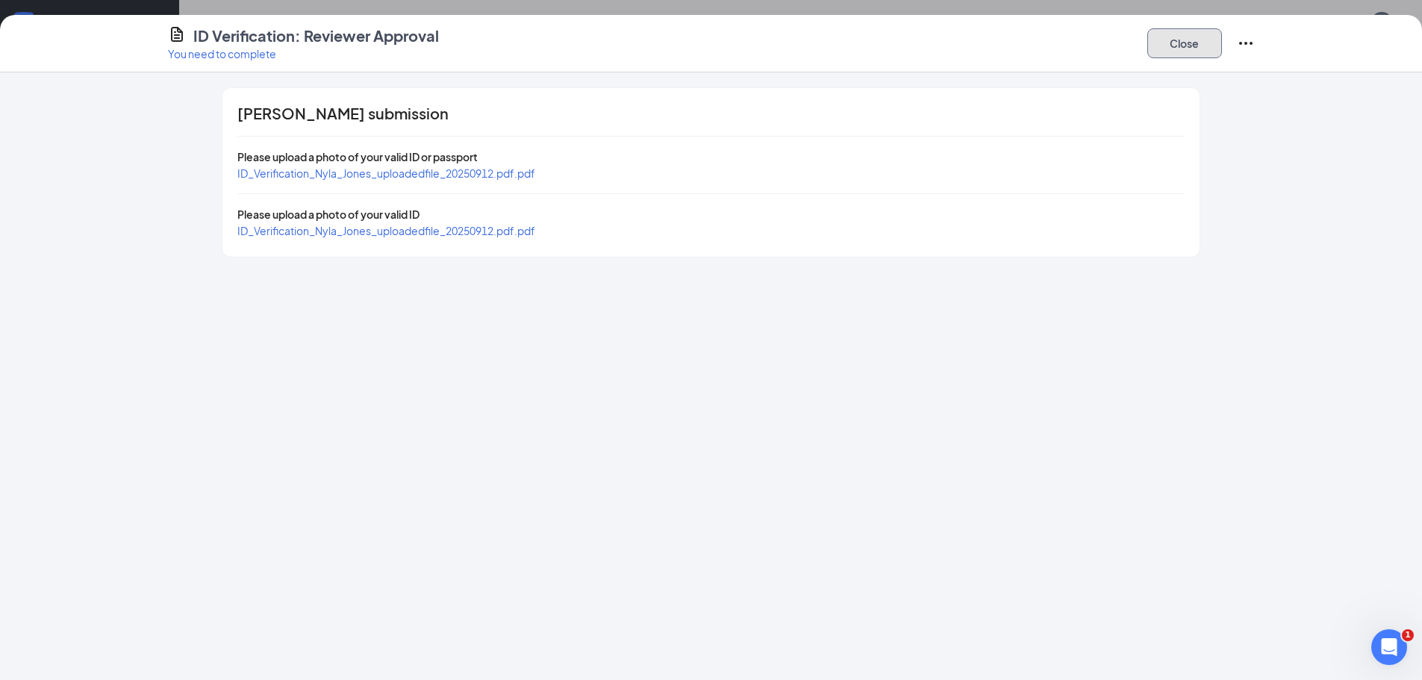
click at [1187, 45] on button "Close" at bounding box center [1184, 43] width 75 height 30
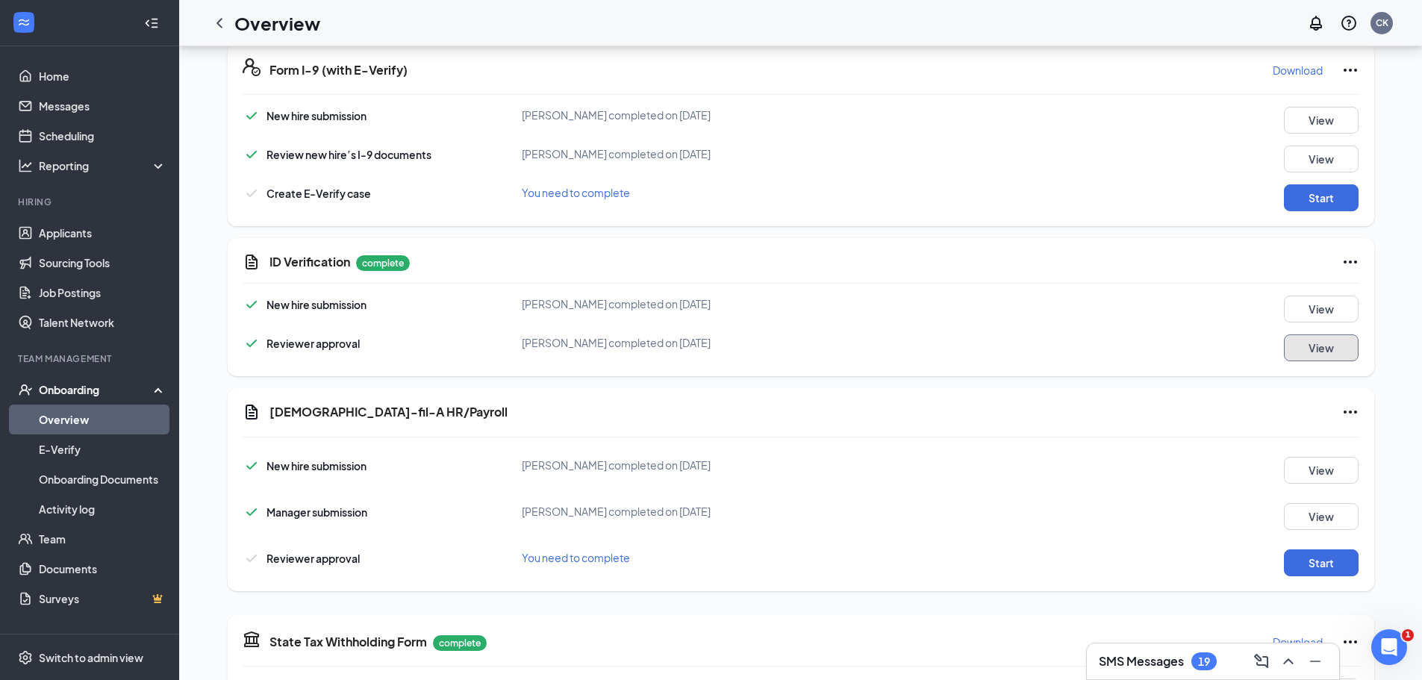
scroll to position [574, 0]
click at [1316, 211] on button "Start" at bounding box center [1321, 198] width 75 height 27
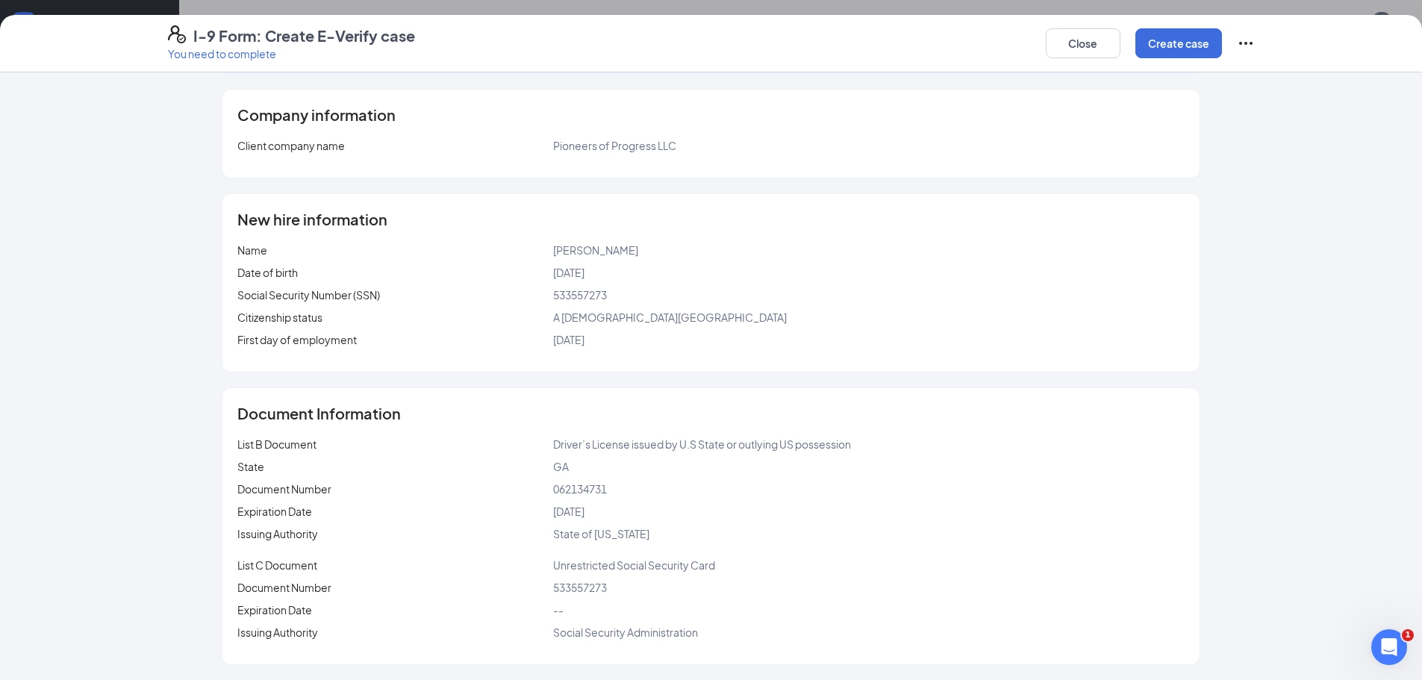
scroll to position [956, 0]
click at [1162, 46] on button "Create case" at bounding box center [1178, 43] width 87 height 30
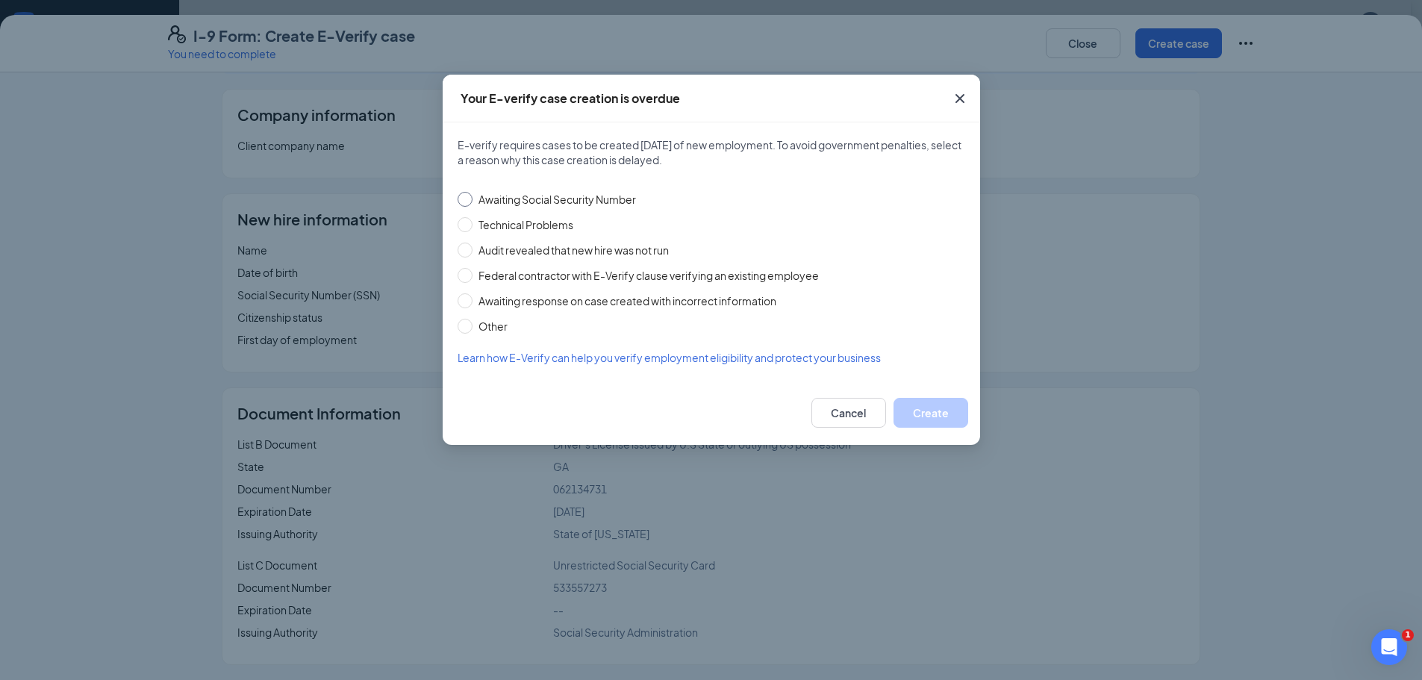
click at [464, 199] on input "Awaiting Social Security Number" at bounding box center [465, 199] width 15 height 15
radio input "true"
click at [465, 226] on input "Technical Problems" at bounding box center [465, 224] width 15 height 15
radio input "true"
radio input "false"
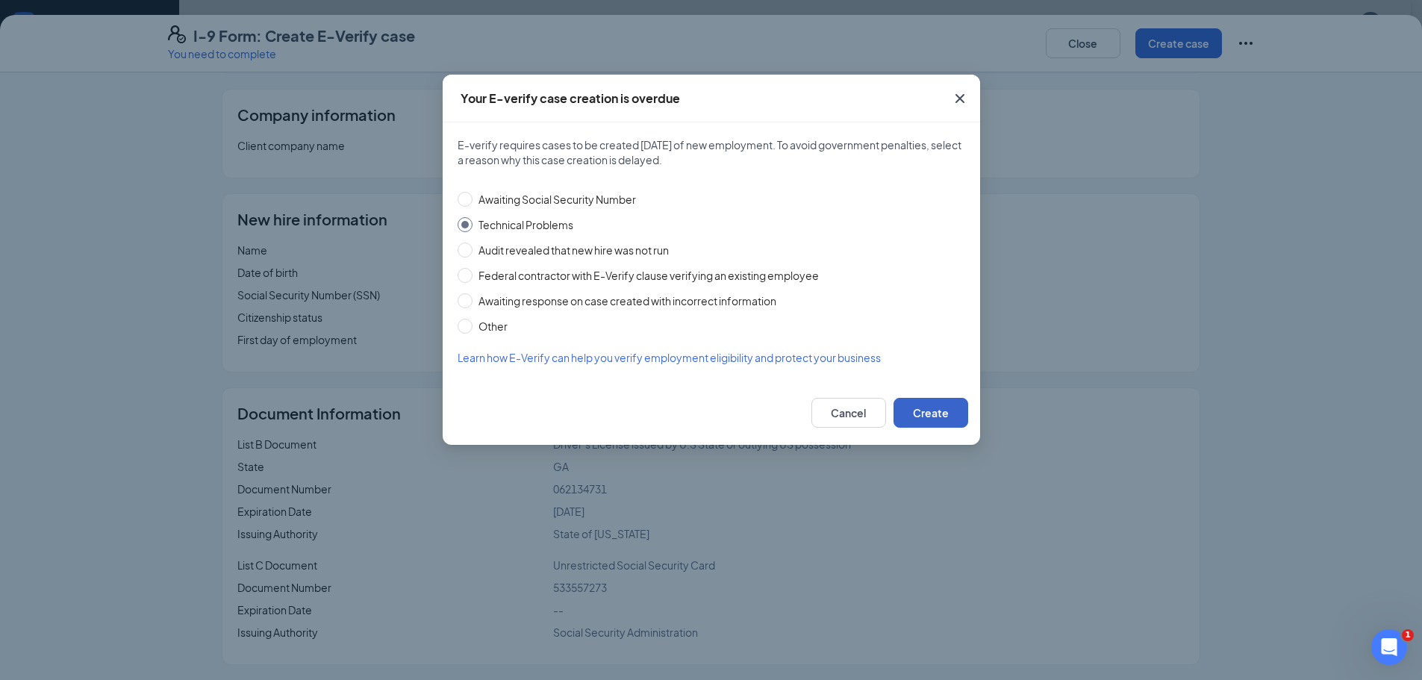
click at [912, 407] on button "Create" at bounding box center [931, 413] width 75 height 30
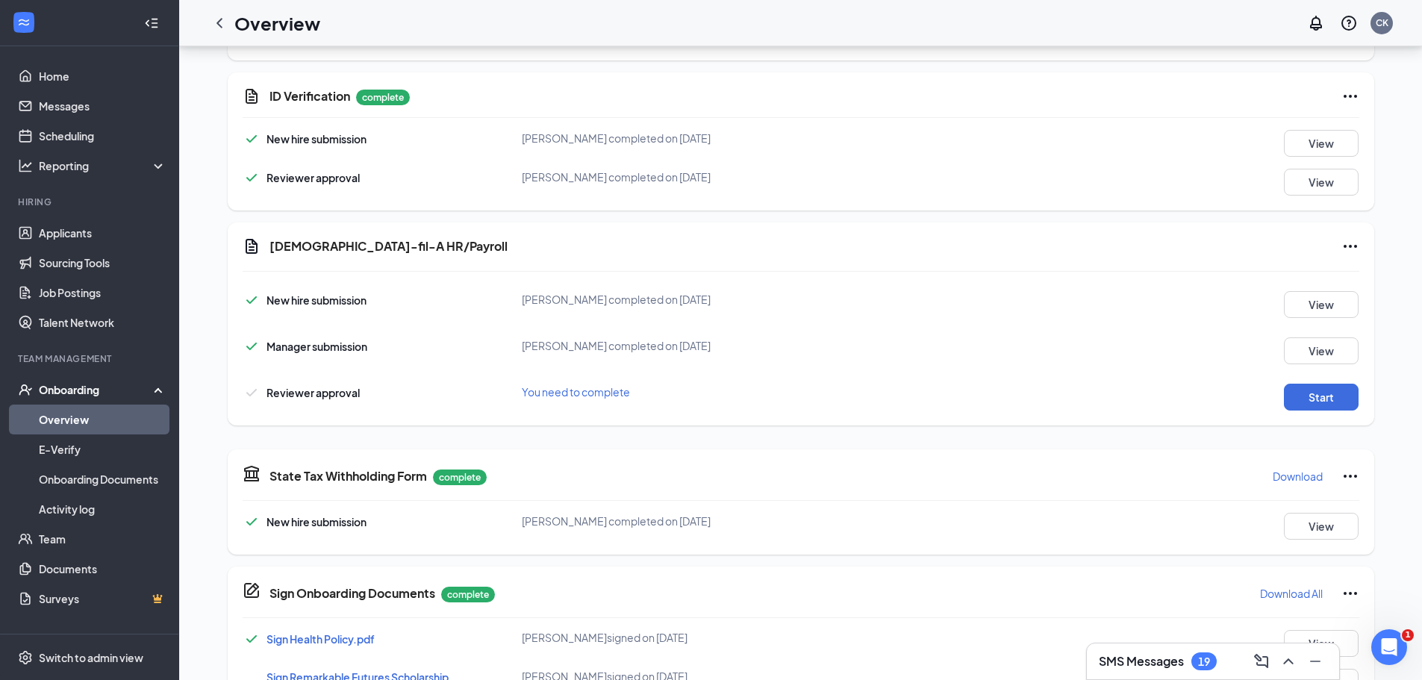
scroll to position [881, 0]
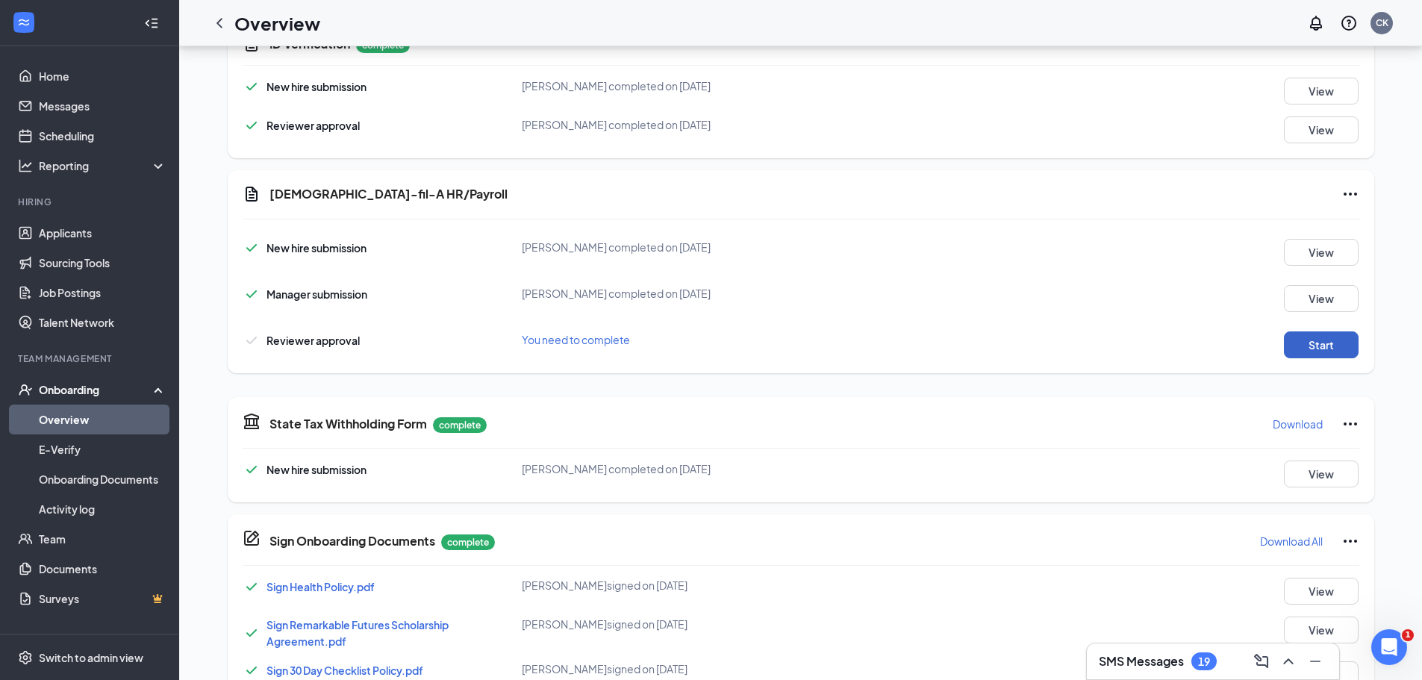
click at [1336, 340] on button "Start" at bounding box center [1321, 344] width 75 height 27
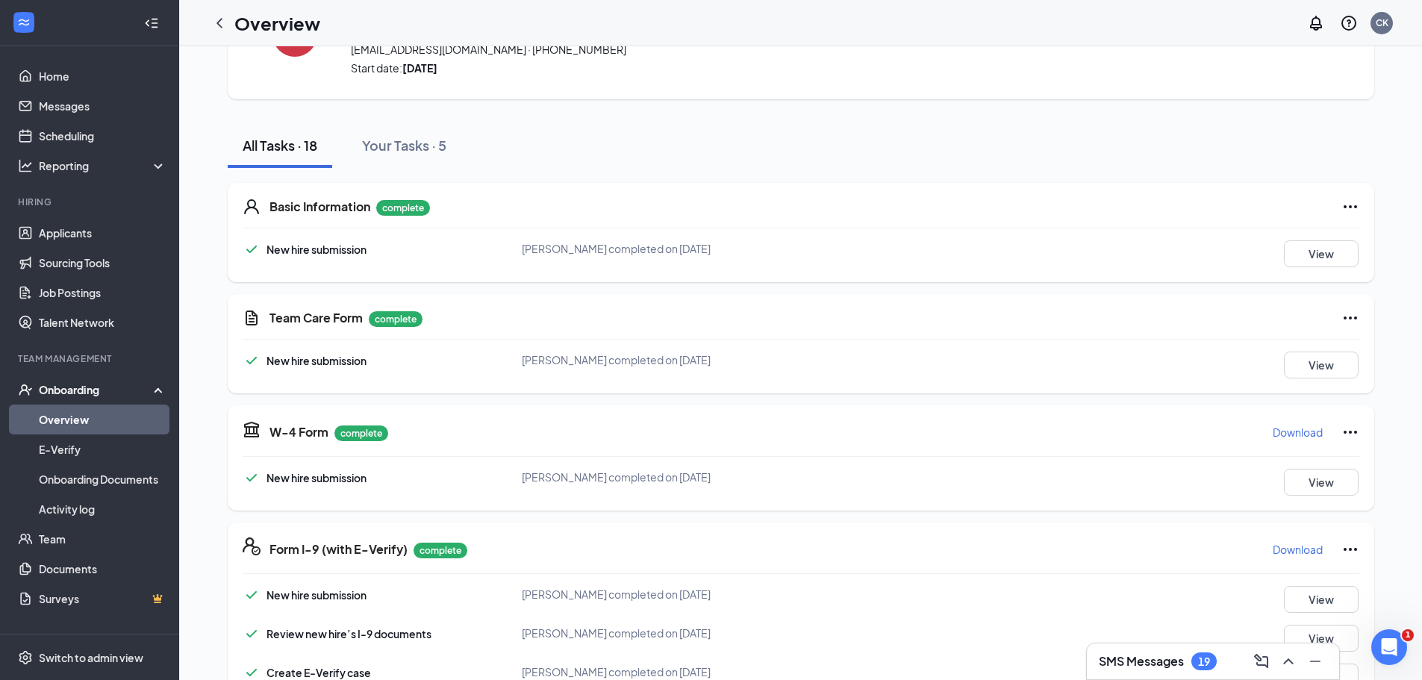
scroll to position [0, 0]
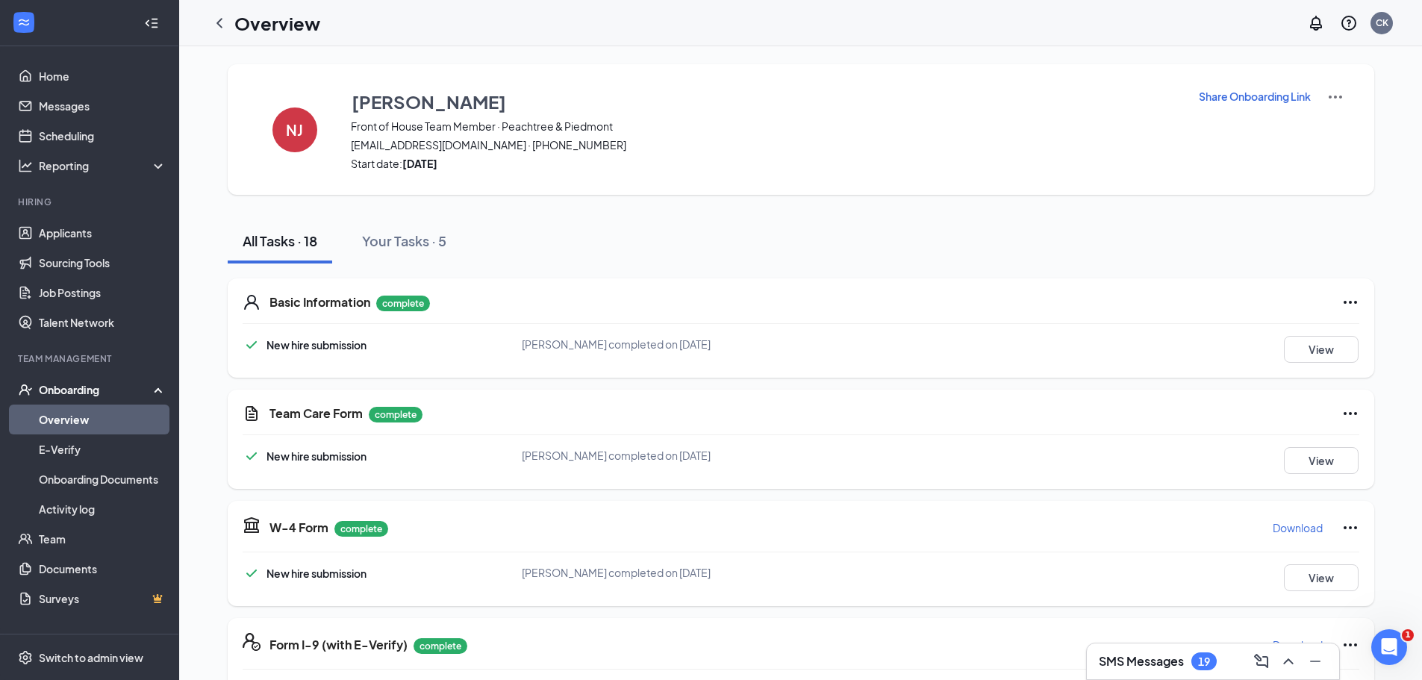
click at [1332, 92] on img at bounding box center [1335, 97] width 18 height 18
click at [1040, 158] on span "Start date: Wed Sep 10, 2025" at bounding box center [765, 163] width 829 height 15
click at [222, 10] on div at bounding box center [220, 23] width 30 height 30
click at [219, 16] on icon "ChevronLeft" at bounding box center [220, 23] width 18 height 18
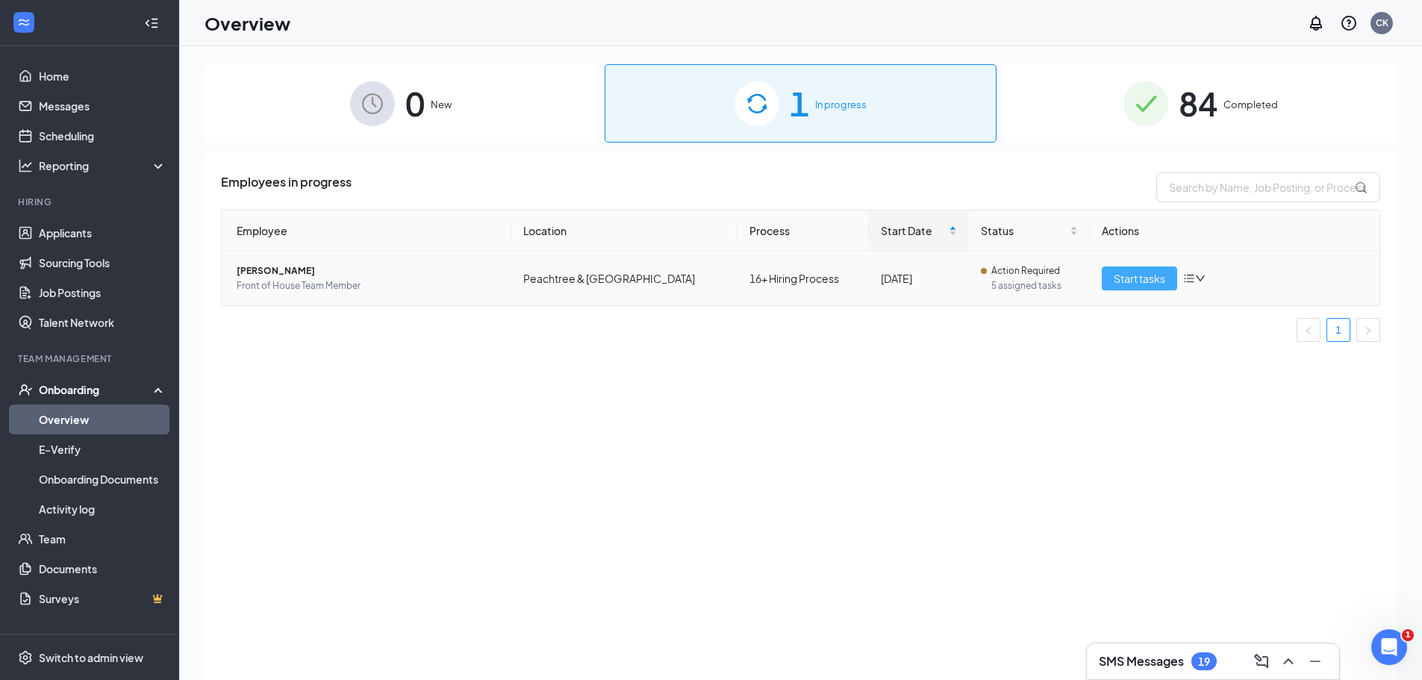
click at [1132, 278] on span "Start tasks" at bounding box center [1140, 278] width 52 height 16
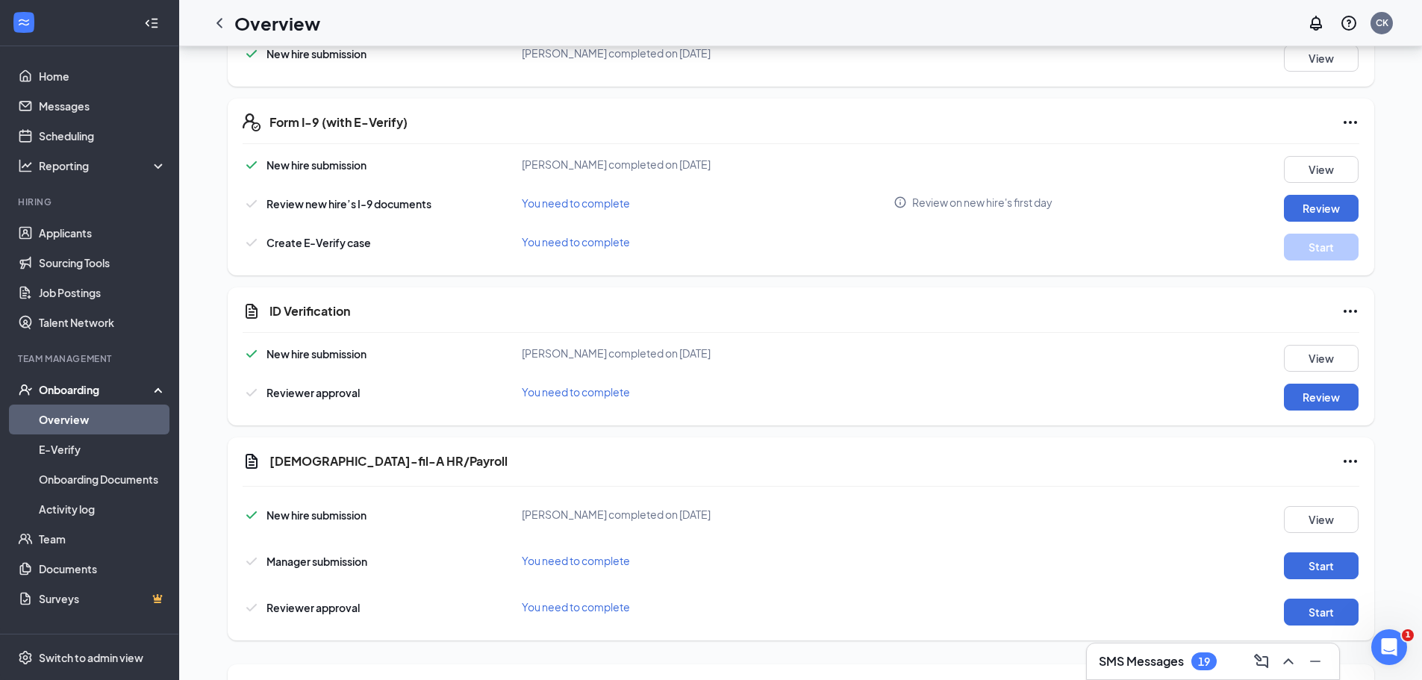
scroll to position [523, 0]
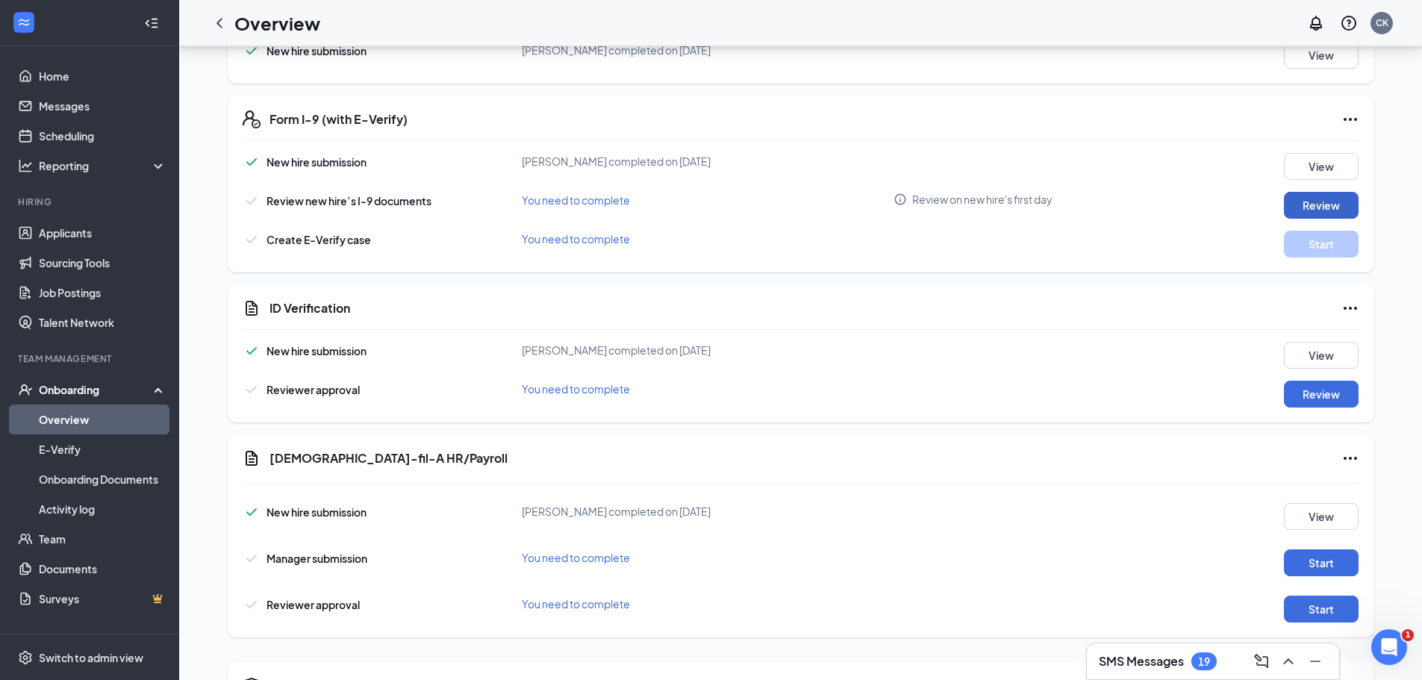
click at [1332, 208] on button "Review" at bounding box center [1321, 205] width 75 height 27
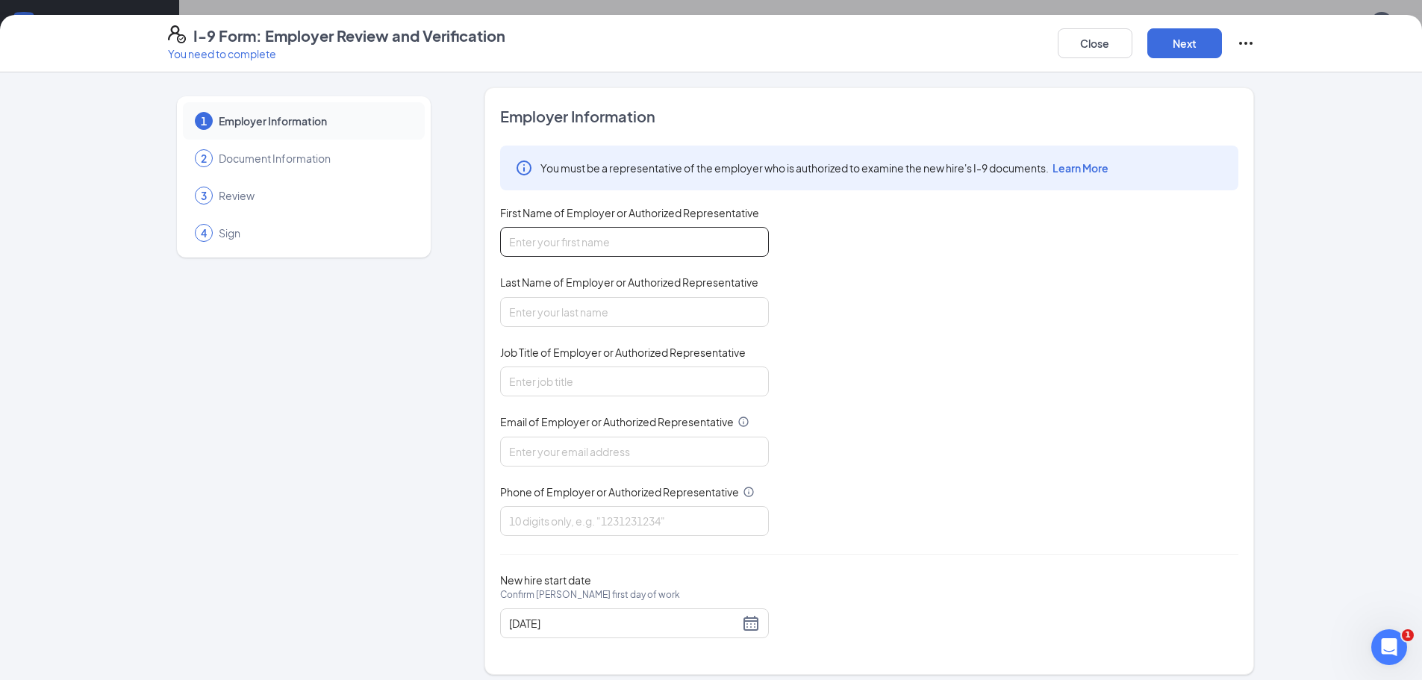
click at [646, 243] on input "First Name of Employer or Authorized Representative" at bounding box center [634, 242] width 269 height 30
type input "Collin"
type input "Kutz"
type input "Owner"
type input "collin.kutz@cfafranchisee.com"
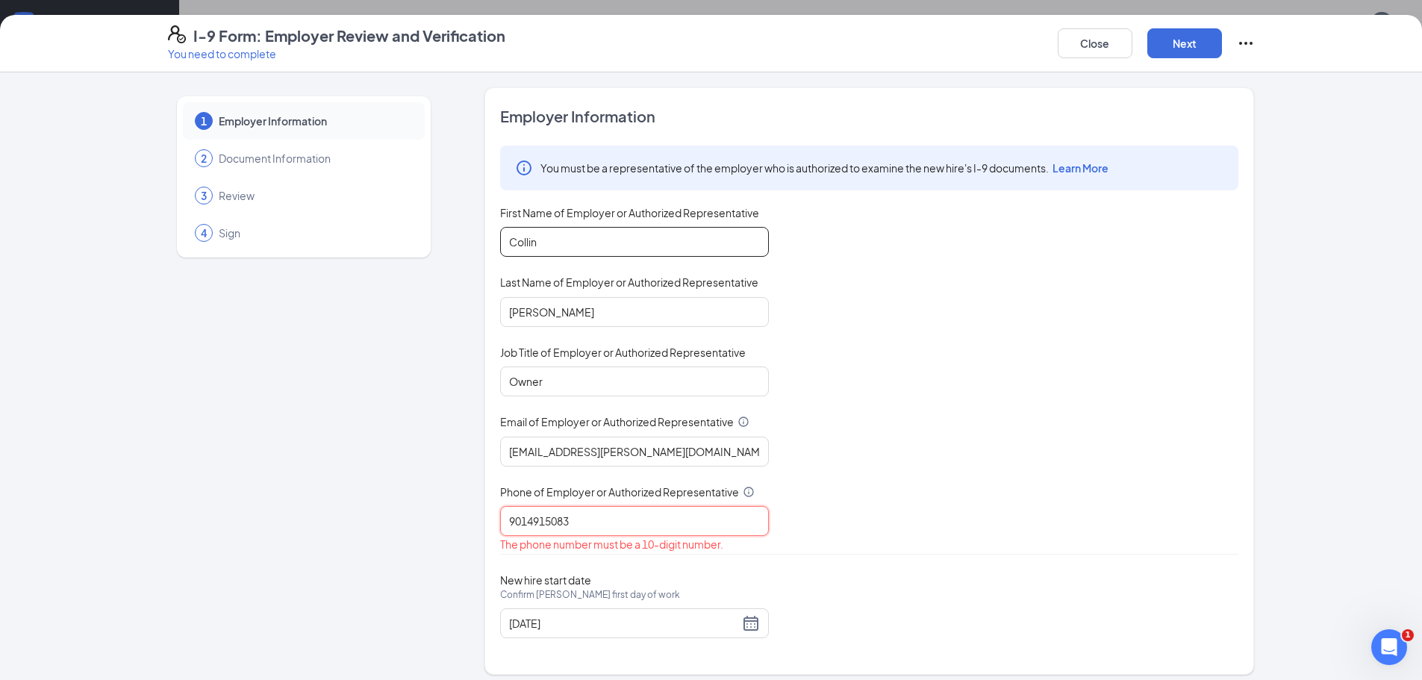
type input "9014915083"
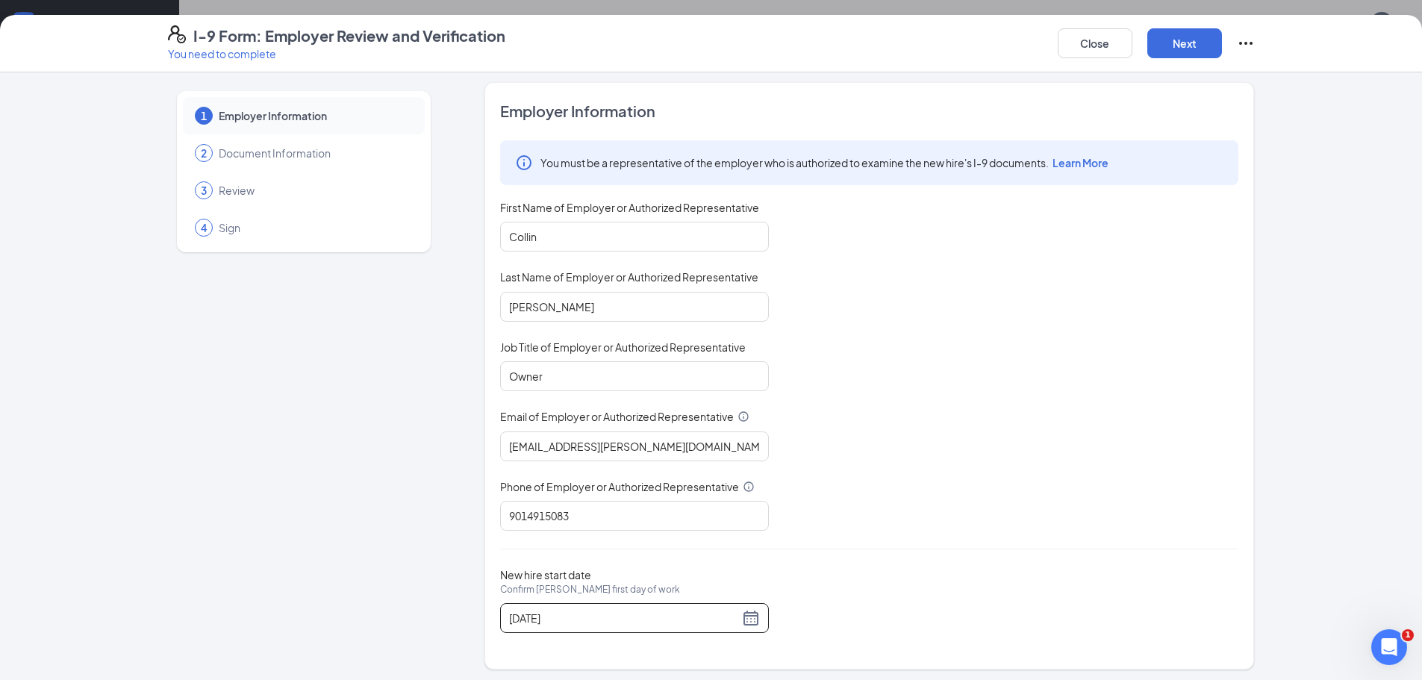
scroll to position [10, 0]
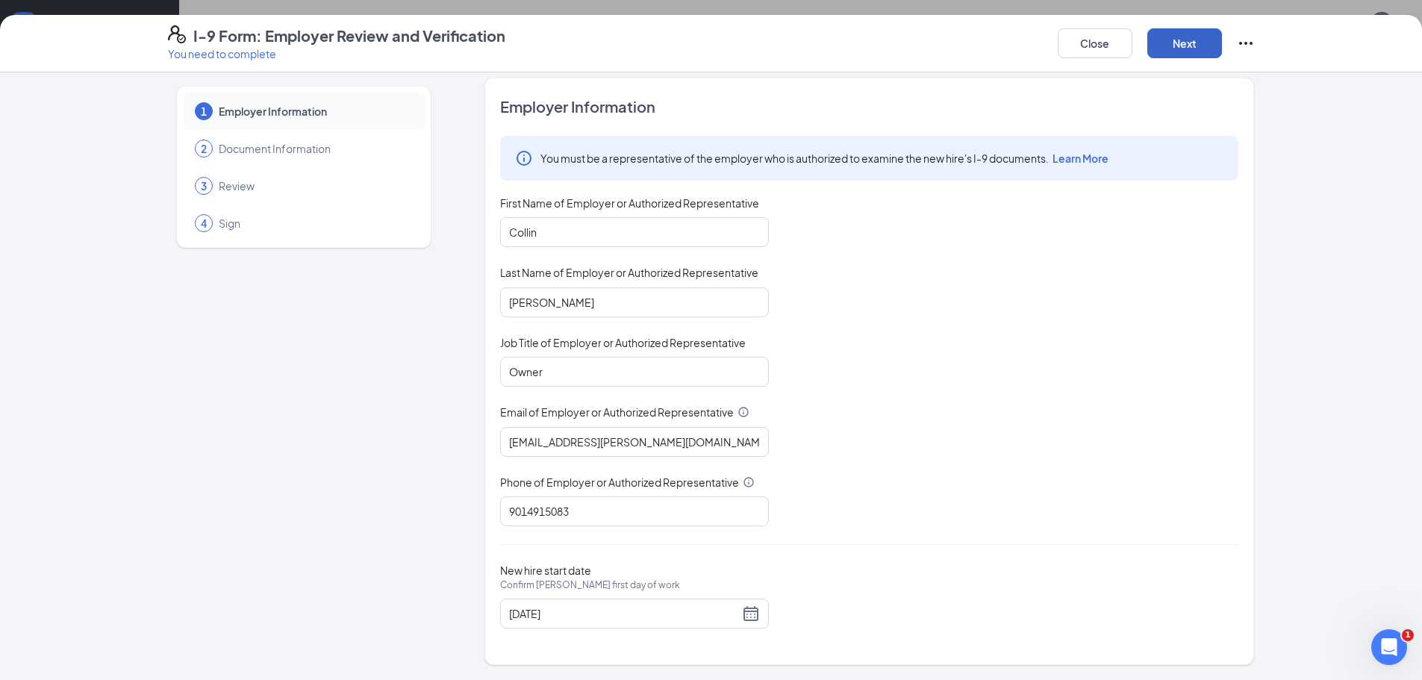
click at [1193, 38] on button "Next" at bounding box center [1184, 43] width 75 height 30
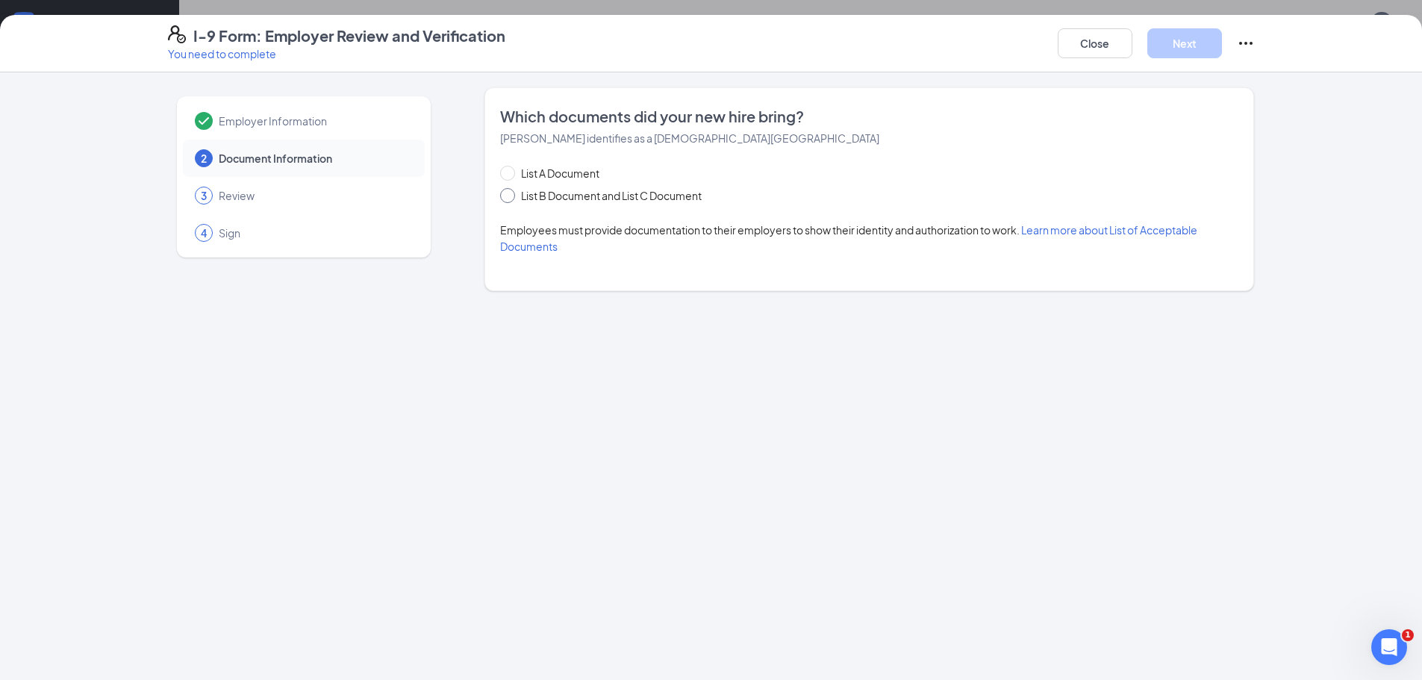
click at [507, 197] on input "List B Document and List C Document" at bounding box center [505, 193] width 10 height 10
radio input "true"
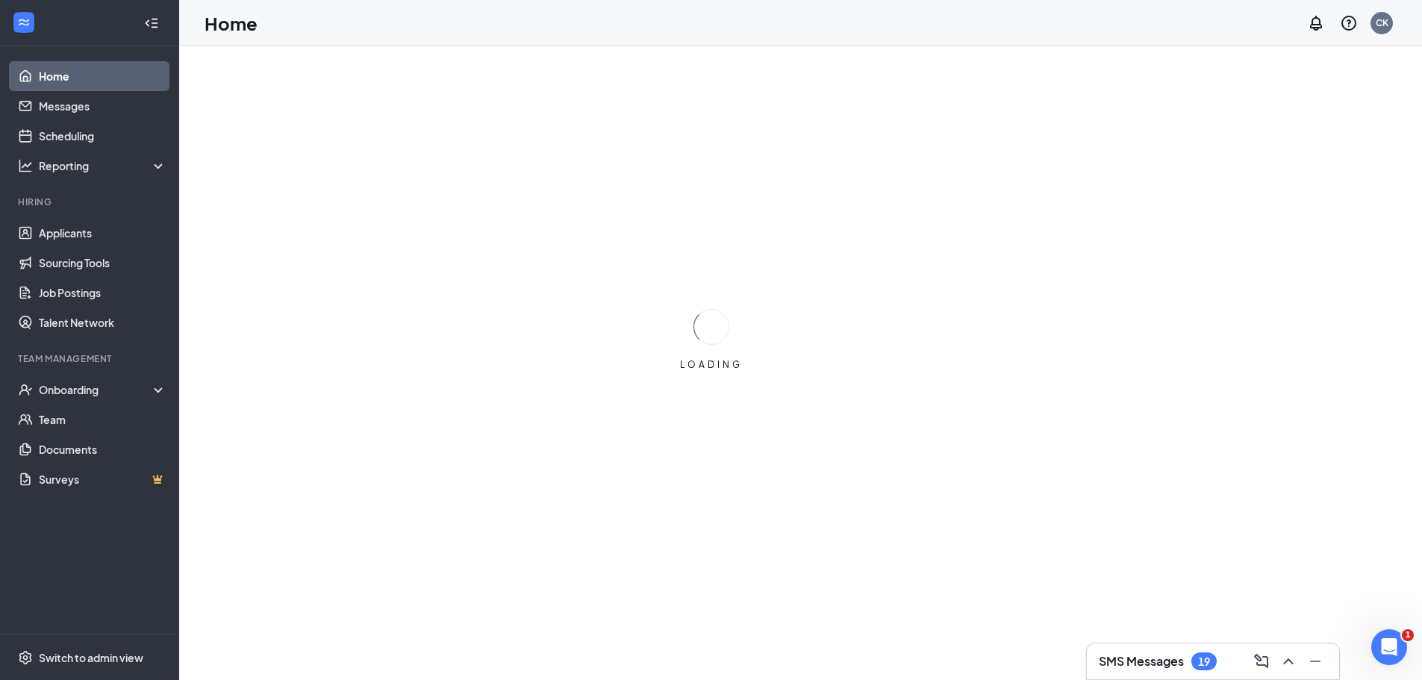
click at [72, 371] on li "Team Management Onboarding Team Documents Surveys" at bounding box center [89, 423] width 178 height 142
click at [73, 390] on div "Onboarding" at bounding box center [96, 389] width 115 height 15
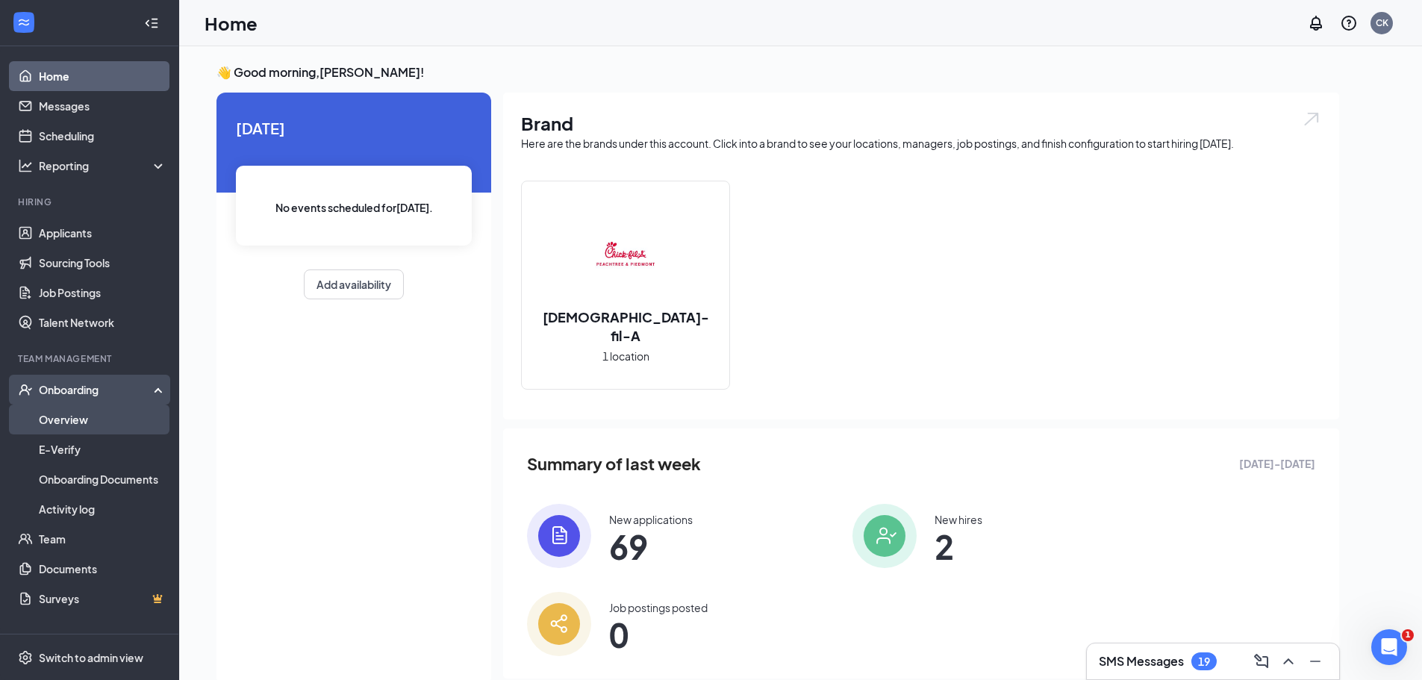
click at [80, 418] on link "Overview" at bounding box center [103, 420] width 128 height 30
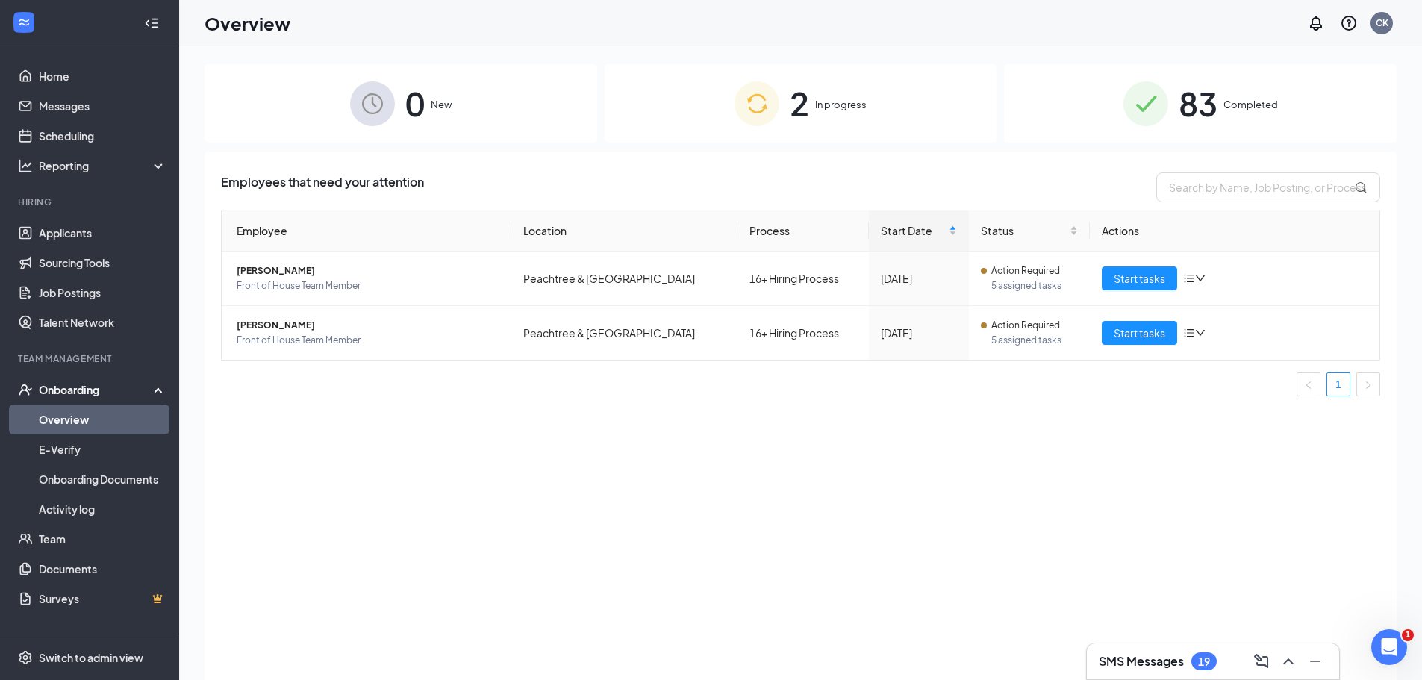
click at [820, 119] on div "2 In progress" at bounding box center [801, 103] width 393 height 78
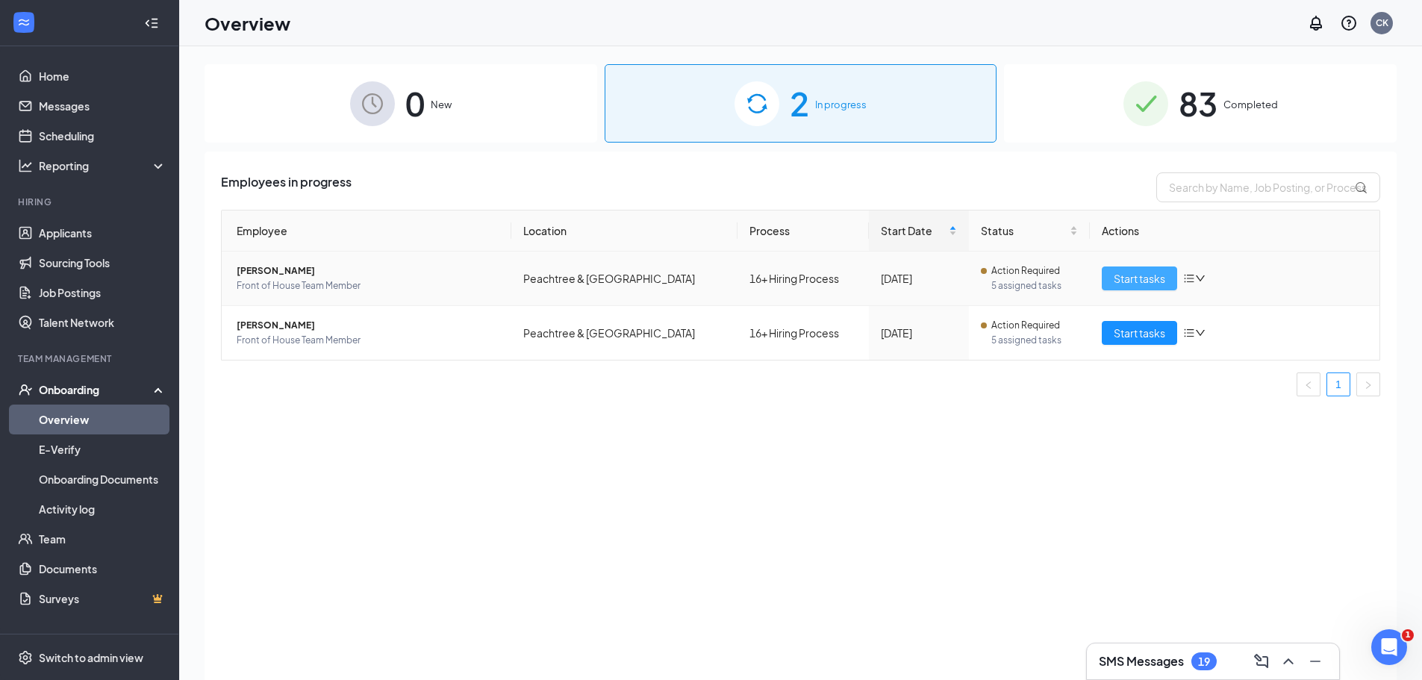
click at [1165, 280] on span "Start tasks" at bounding box center [1140, 278] width 52 height 16
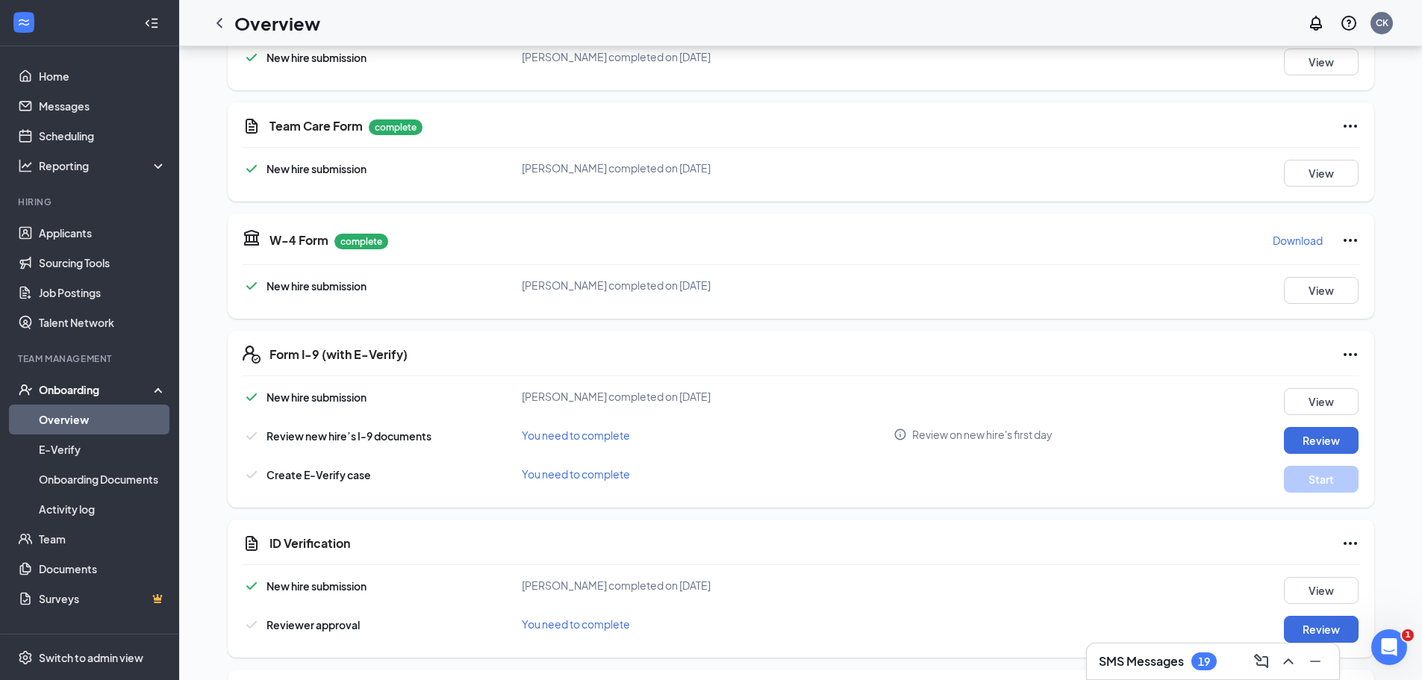
scroll to position [299, 0]
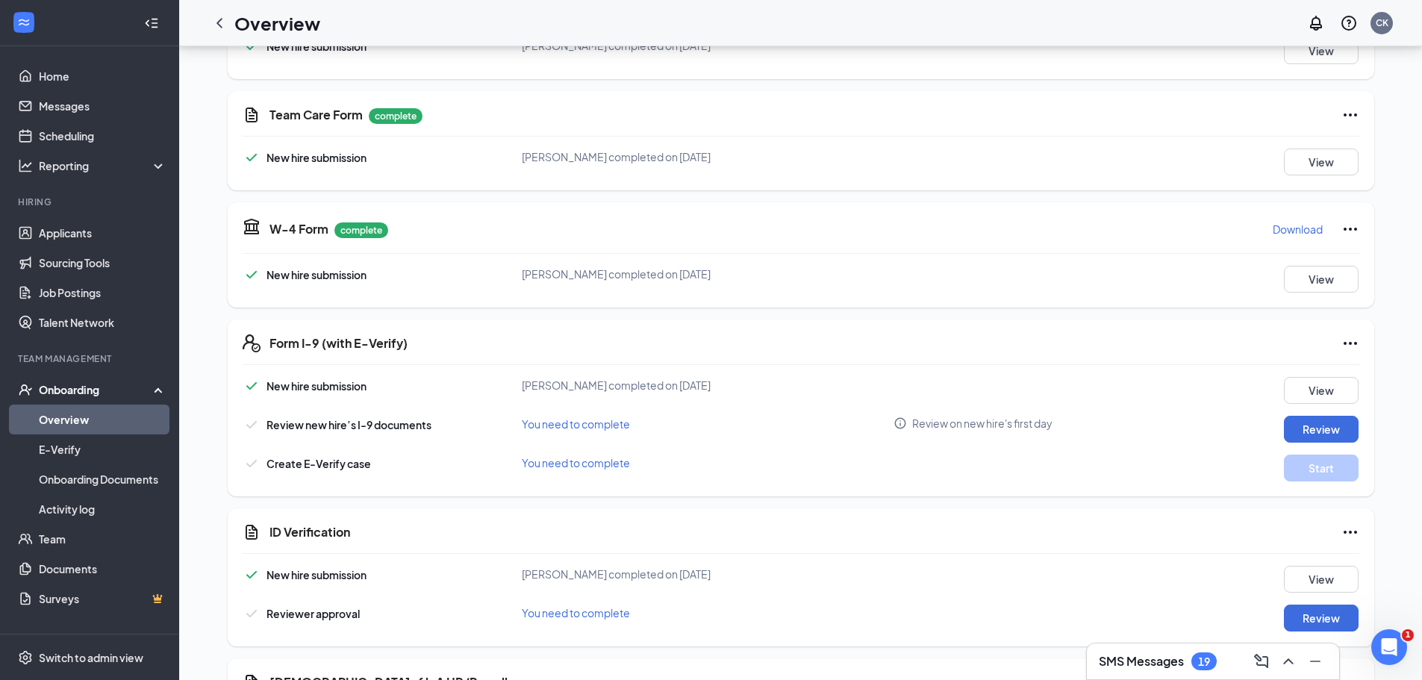
click at [1307, 376] on div "Form I-9 (with E-Verify) New hire submission [PERSON_NAME] completed on [DATE] …" at bounding box center [801, 407] width 1147 height 177
click at [1308, 387] on button "View" at bounding box center [1321, 390] width 75 height 27
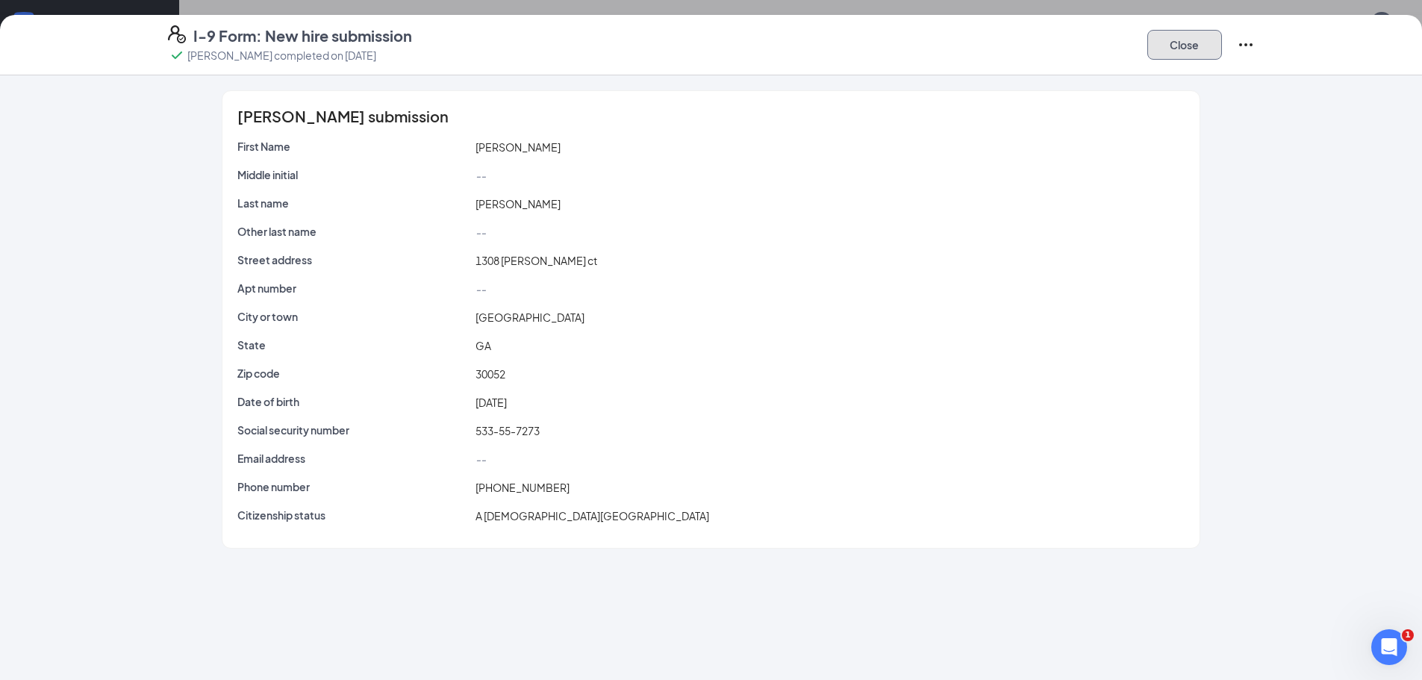
click at [1160, 37] on button "Close" at bounding box center [1184, 45] width 75 height 30
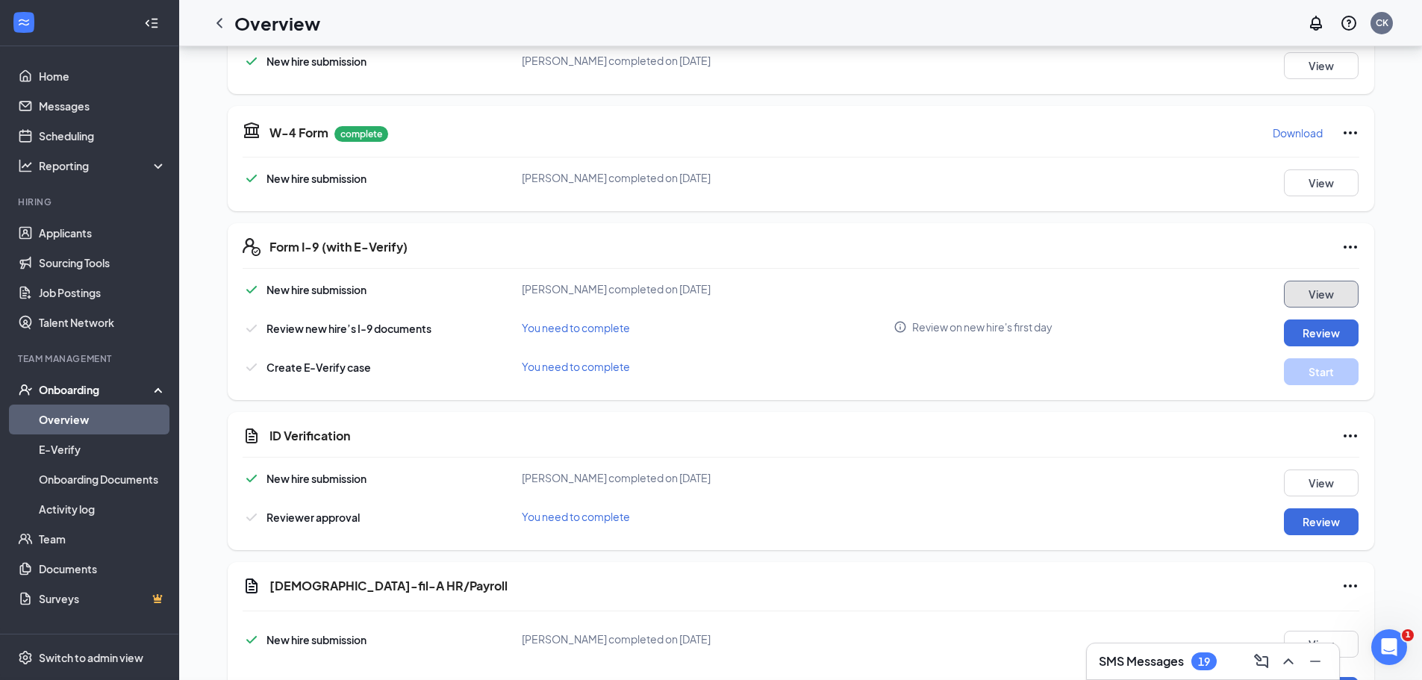
scroll to position [448, 0]
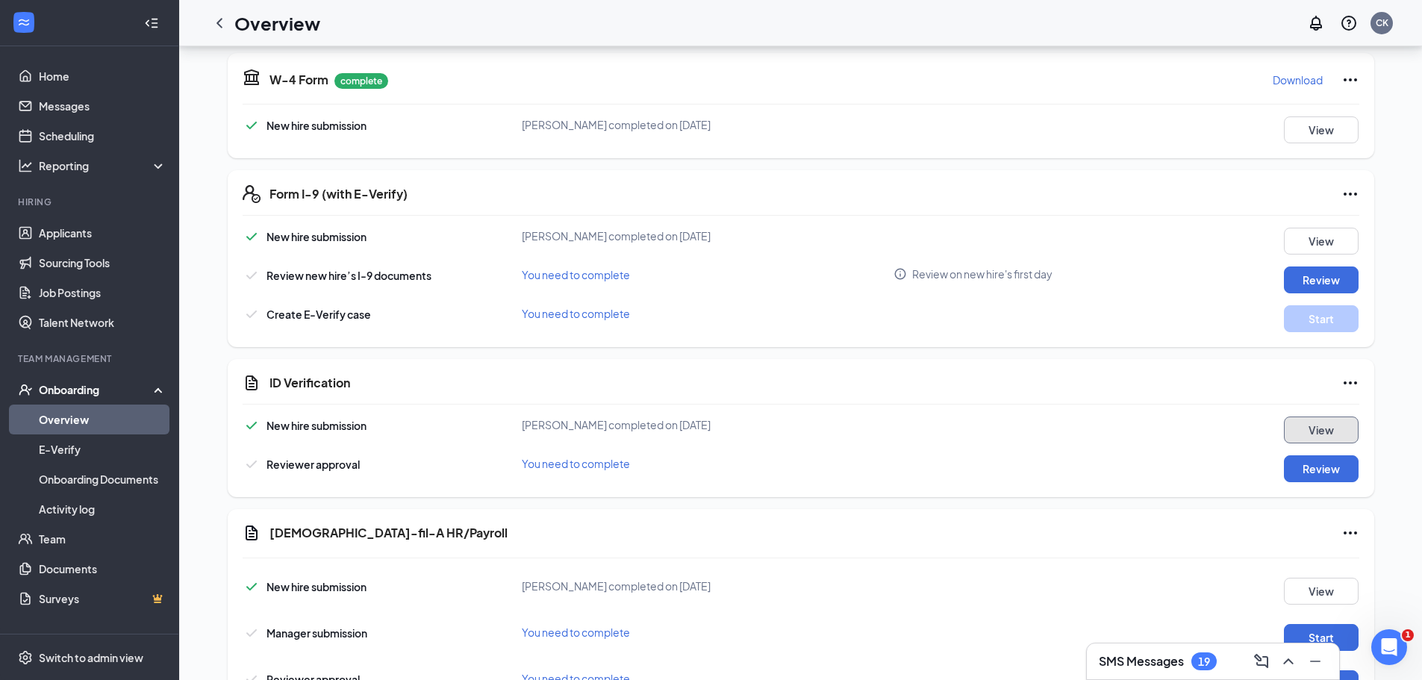
click at [1294, 431] on button "View" at bounding box center [1321, 430] width 75 height 27
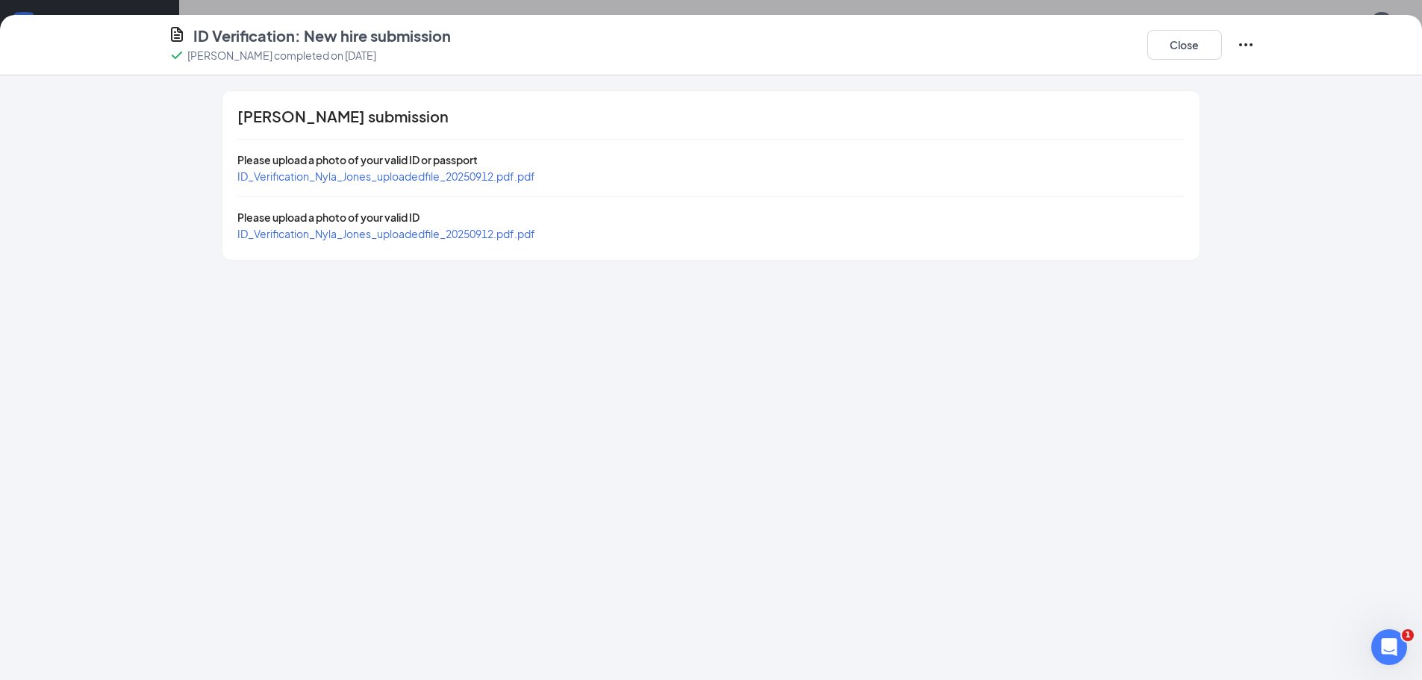
click at [330, 183] on div "ID_Verification_Nyla_Jones_uploadedfile_20250912.pdf.pdf" at bounding box center [386, 176] width 298 height 16
click at [328, 177] on span "ID_Verification_Nyla_Jones_uploadedfile_20250912.pdf.pdf" at bounding box center [386, 175] width 298 height 13
click at [406, 237] on span "ID_Verification_Nyla_Jones_uploadedfile_20250912.pdf.pdf" at bounding box center [386, 233] width 298 height 13
